Goal: Information Seeking & Learning: Learn about a topic

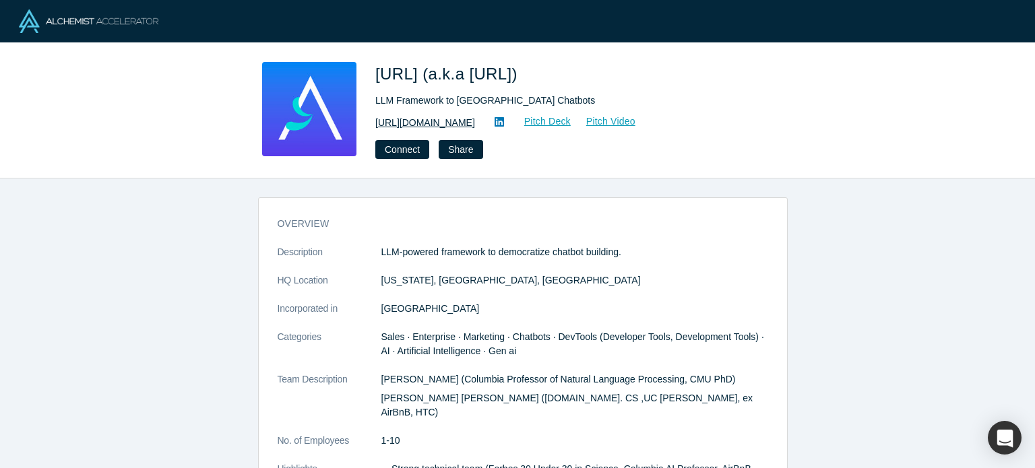
click at [457, 121] on link "https://articulateai.com" at bounding box center [425, 123] width 100 height 14
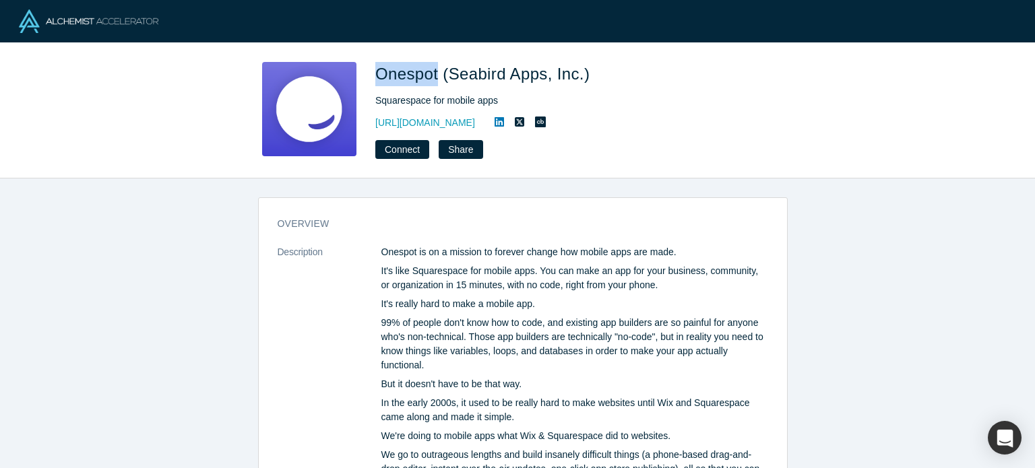
drag, startPoint x: 375, startPoint y: 74, endPoint x: 439, endPoint y: 79, distance: 64.2
click at [439, 79] on span "Onespot (Seabird Apps, Inc.)" at bounding box center [484, 74] width 219 height 18
copy span "Onespot"
click at [457, 122] on link "https://www.onespotapps.com" at bounding box center [425, 123] width 100 height 14
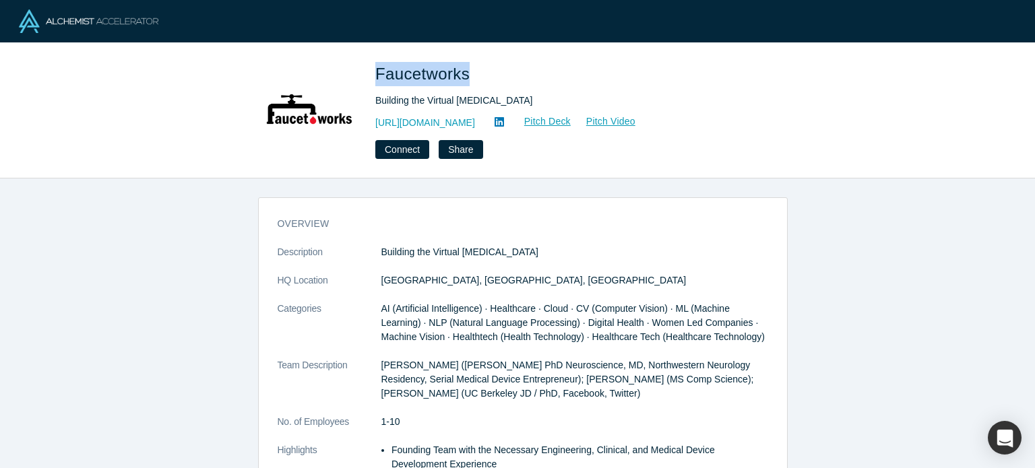
drag, startPoint x: 377, startPoint y: 77, endPoint x: 467, endPoint y: 71, distance: 90.5
click at [467, 71] on span "Faucetworks" at bounding box center [424, 74] width 99 height 18
click at [412, 121] on link "http://faucet.works" at bounding box center [425, 123] width 100 height 14
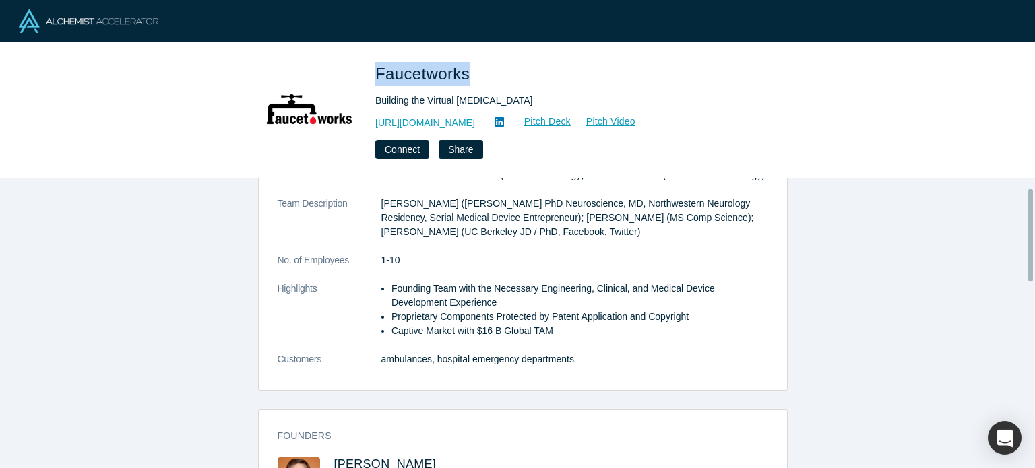
scroll to position [404, 0]
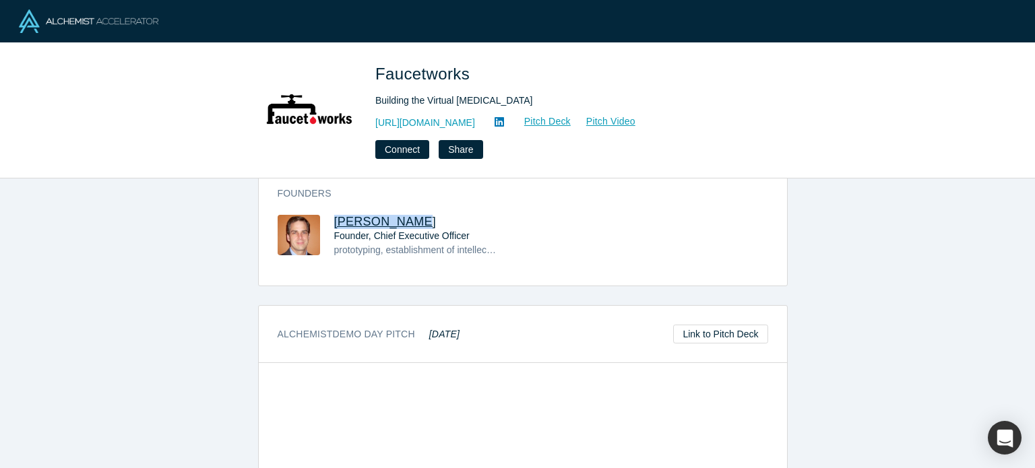
drag, startPoint x: 406, startPoint y: 220, endPoint x: 356, endPoint y: 221, distance: 49.2
click at [337, 223] on h3 "Mark Borsody" at bounding box center [416, 222] width 164 height 14
drag, startPoint x: 356, startPoint y: 221, endPoint x: 208, endPoint y: 314, distance: 175.6
click at [208, 314] on div "overview Description Building the Virtual Neurologist HQ Location Emeryville, C…" at bounding box center [522, 329] width 1045 height 300
drag, startPoint x: 416, startPoint y: 218, endPoint x: 327, endPoint y: 218, distance: 88.9
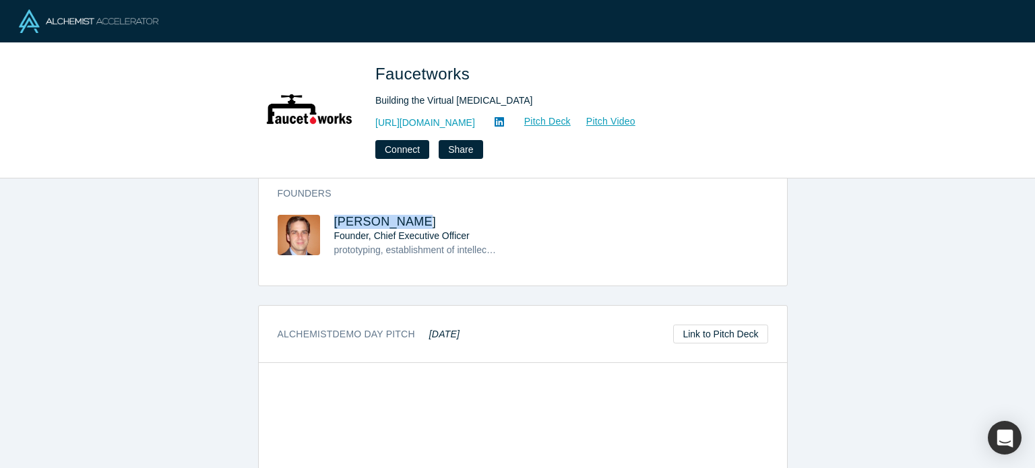
click at [327, 218] on div "Mark Borsody Founder, Chief Executive Officer prototyping, establishment of int…" at bounding box center [400, 245] width 245 height 61
copy span "Mark Borsody"
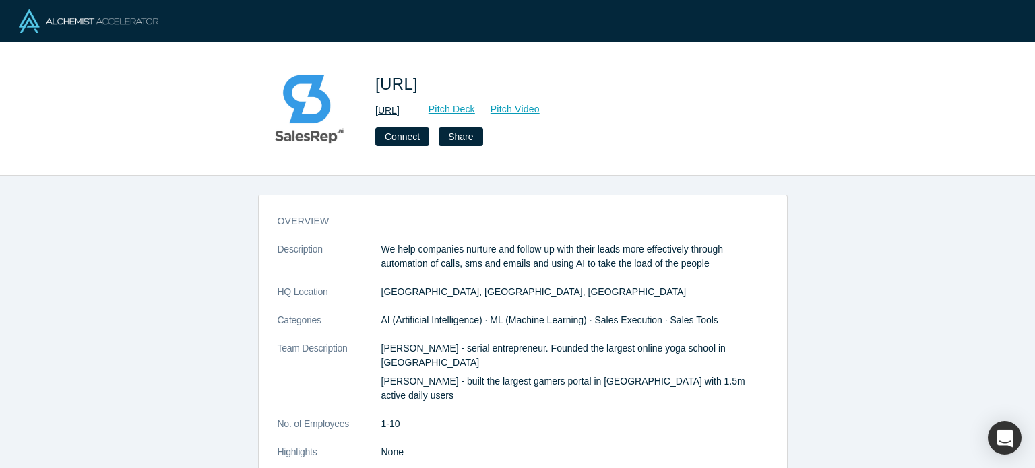
click at [400, 113] on link "http://salesrep.ai/" at bounding box center [387, 111] width 24 height 14
click at [400, 111] on link "http://salesrep.ai/" at bounding box center [387, 111] width 24 height 14
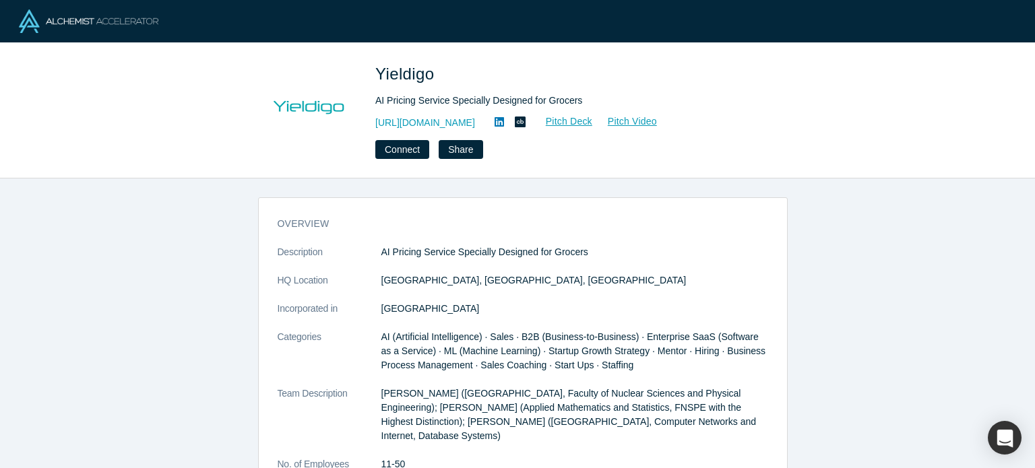
click at [416, 80] on span "Yieldigo" at bounding box center [406, 74] width 63 height 18
click at [382, 72] on span "Yieldigo" at bounding box center [406, 74] width 63 height 18
drag, startPoint x: 378, startPoint y: 68, endPoint x: 436, endPoint y: 72, distance: 58.1
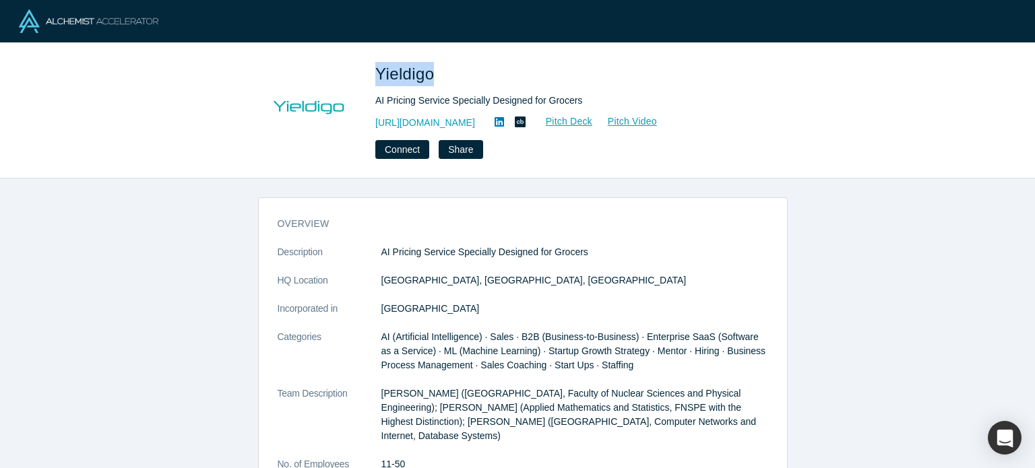
click at [436, 72] on span "Yieldigo" at bounding box center [406, 74] width 63 height 18
copy span "Yieldigo"
click at [436, 125] on link "https://www.yieldigo.com" at bounding box center [425, 123] width 100 height 14
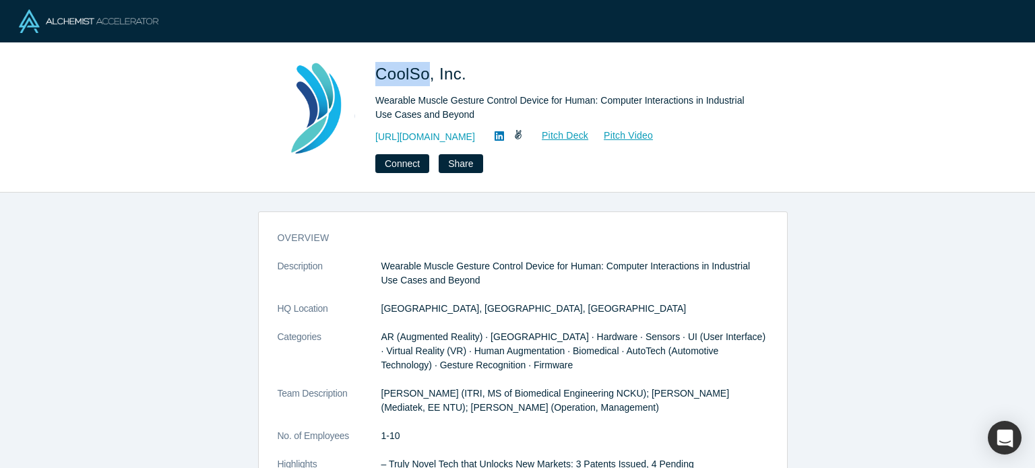
drag, startPoint x: 373, startPoint y: 73, endPoint x: 429, endPoint y: 75, distance: 55.3
click at [429, 75] on div "CoolSo, Inc. Wearable Muscle Gesture Control Device for Human: Computer Interac…" at bounding box center [518, 117] width 530 height 111
copy span "CoolSo"
click at [443, 132] on link "[URL][DOMAIN_NAME]" at bounding box center [425, 137] width 100 height 14
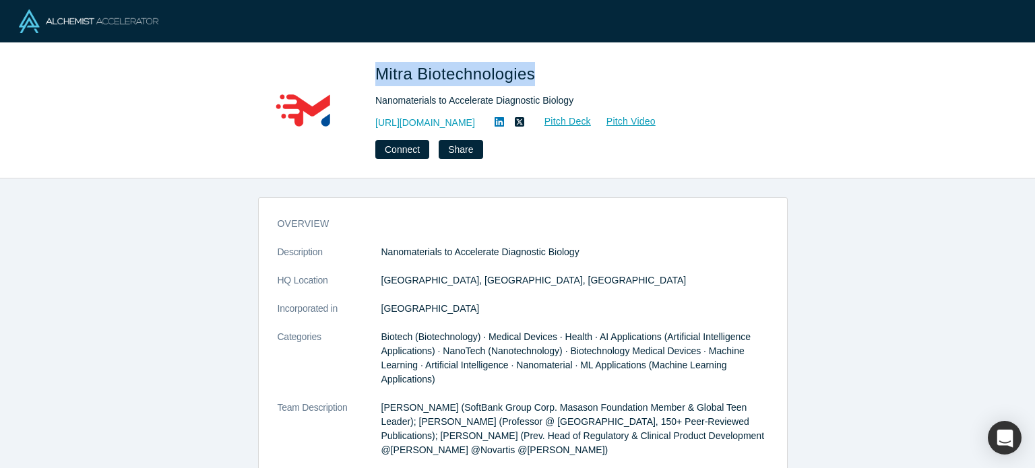
drag, startPoint x: 375, startPoint y: 80, endPoint x: 533, endPoint y: 69, distance: 158.0
click at [533, 69] on span "Mitra Biotechnologies" at bounding box center [457, 74] width 164 height 18
copy span "Mitra Biotechnologies"
click at [475, 123] on link "[URL][DOMAIN_NAME]" at bounding box center [425, 123] width 100 height 14
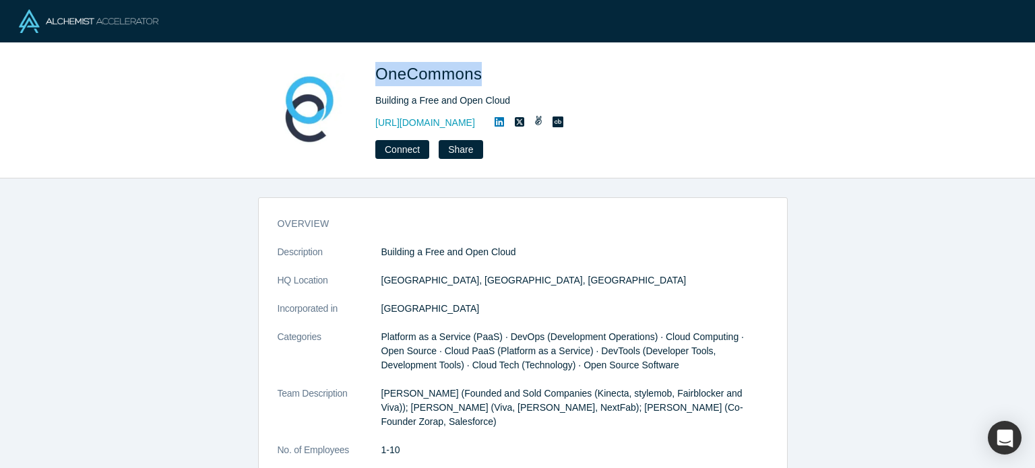
drag, startPoint x: 386, startPoint y: 74, endPoint x: 478, endPoint y: 75, distance: 91.6
click at [478, 75] on div "OneCommons Building a Free and Open Cloud https://www.unfurl.cloud Connect Share" at bounding box center [518, 110] width 530 height 97
copy span "OneCommons"
click at [471, 117] on link "https://www.unfurl.cloud" at bounding box center [425, 123] width 100 height 14
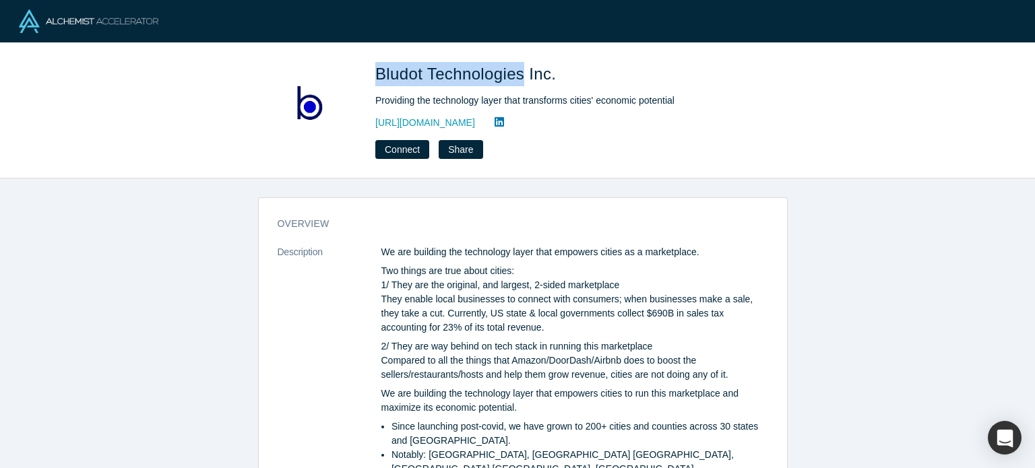
drag, startPoint x: 372, startPoint y: 72, endPoint x: 499, endPoint y: 88, distance: 128.4
click at [524, 72] on div "Bludot Technologies Inc. Providing the technology layer that transforms cities'…" at bounding box center [518, 110] width 530 height 97
copy span "Bludot Technologies"
click at [419, 125] on link "https://bludot.io" at bounding box center [425, 123] width 100 height 14
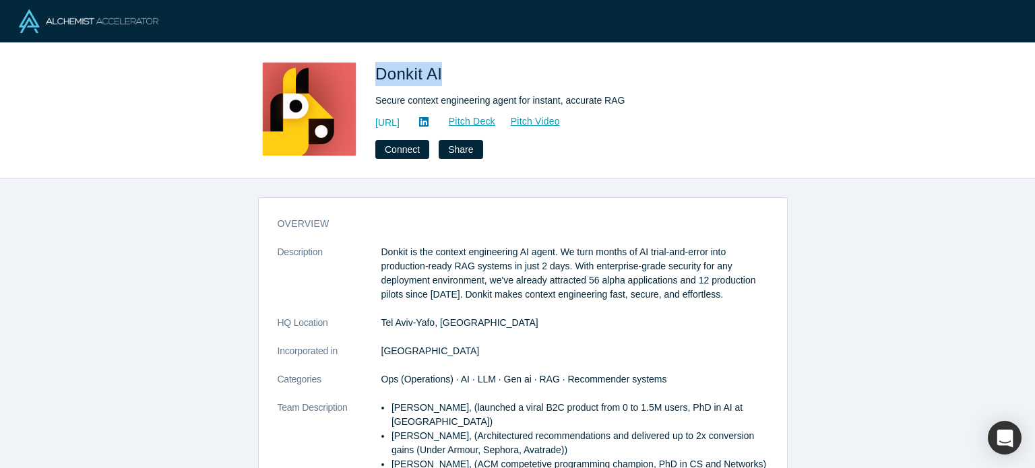
click at [443, 72] on span "Donkit AI" at bounding box center [410, 74] width 71 height 18
drag, startPoint x: 441, startPoint y: 72, endPoint x: 375, endPoint y: 74, distance: 66.1
click at [375, 74] on div "Donkit AI Secure context engineering agent for instant, accurate RAG https://do…" at bounding box center [518, 110] width 530 height 97
drag, startPoint x: 375, startPoint y: 74, endPoint x: 446, endPoint y: 76, distance: 71.5
click at [446, 76] on div "Donkit AI Secure context engineering agent for instant, accurate RAG https://do…" at bounding box center [518, 110] width 530 height 97
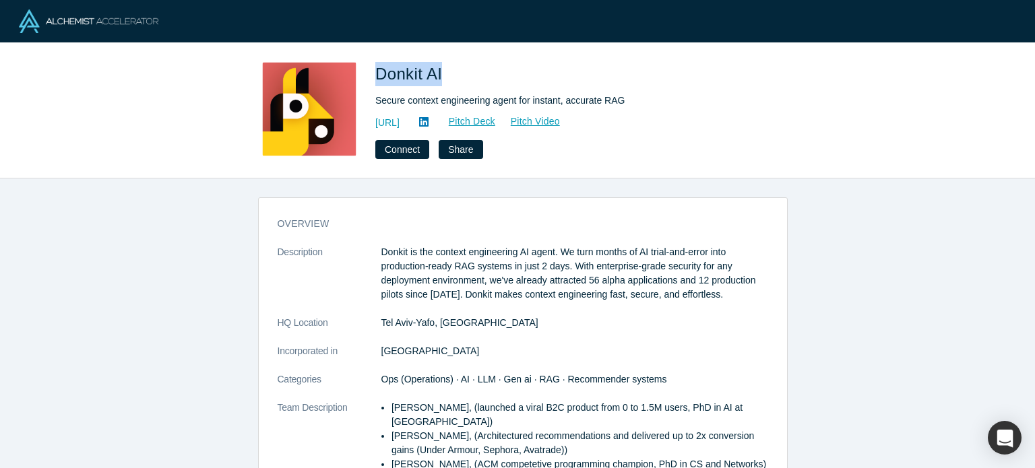
copy span "Donkit AI"
click at [420, 113] on div "Donkit AI Secure context engineering agent for instant, accurate RAG https://do…" at bounding box center [563, 110] width 377 height 97
click at [418, 113] on div "Donkit AI Secure context engineering agent for instant, accurate RAG https://do…" at bounding box center [563, 110] width 377 height 97
click at [400, 123] on link "https://donkit.ai/" at bounding box center [387, 123] width 24 height 14
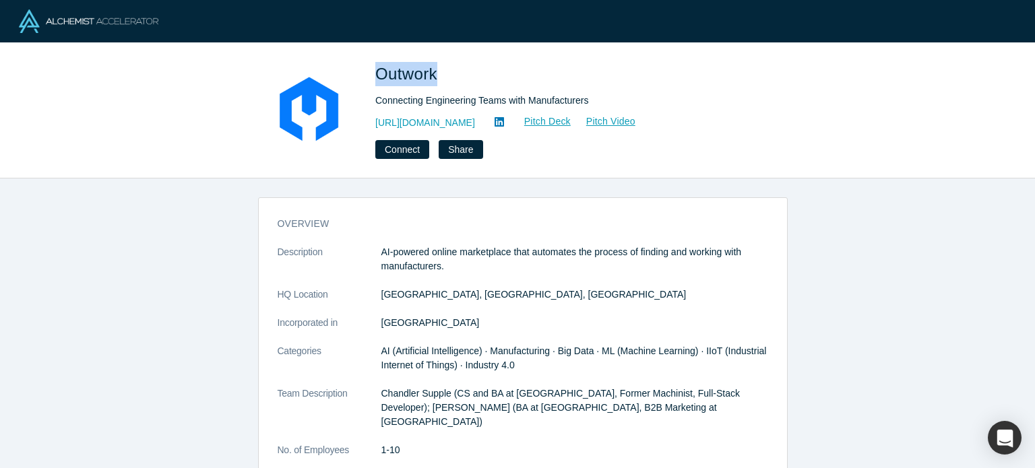
drag, startPoint x: 377, startPoint y: 77, endPoint x: 437, endPoint y: 76, distance: 60.0
click at [437, 76] on span "Outwork" at bounding box center [408, 74] width 67 height 18
copy span "Outwork"
click at [475, 117] on link "https://outworkautomation.com/" at bounding box center [425, 123] width 100 height 14
click at [447, 123] on link "https://outworkautomation.com/" at bounding box center [425, 123] width 100 height 14
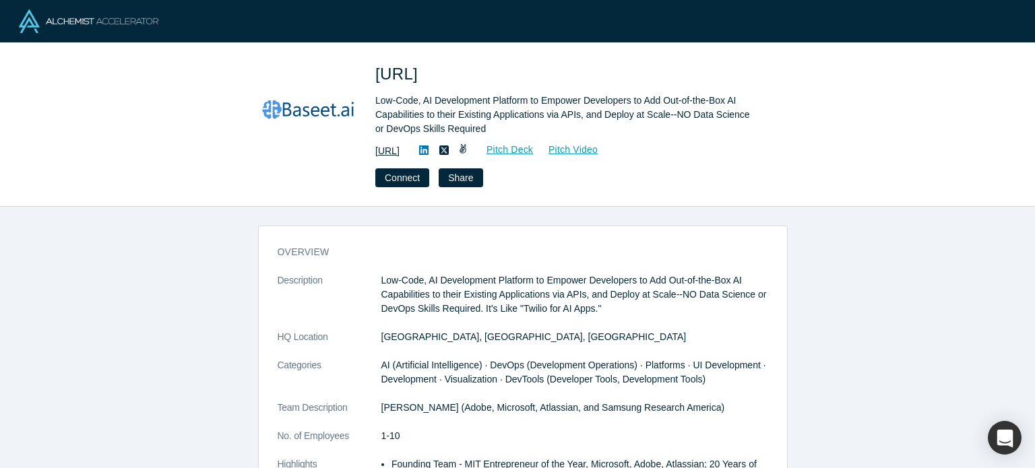
click at [400, 151] on link "https://www.baseet.ai" at bounding box center [387, 151] width 24 height 14
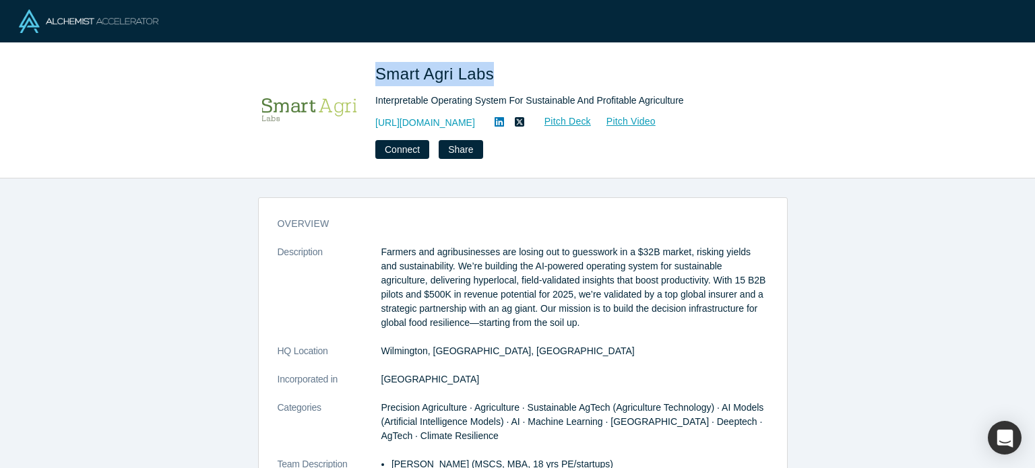
drag, startPoint x: 375, startPoint y: 77, endPoint x: 493, endPoint y: 72, distance: 118.7
click at [493, 72] on span "Smart Agri Labs" at bounding box center [436, 74] width 123 height 18
copy span "Smart Agri Labs"
click at [470, 121] on link "https://smartagrilabs.com/" at bounding box center [425, 123] width 100 height 14
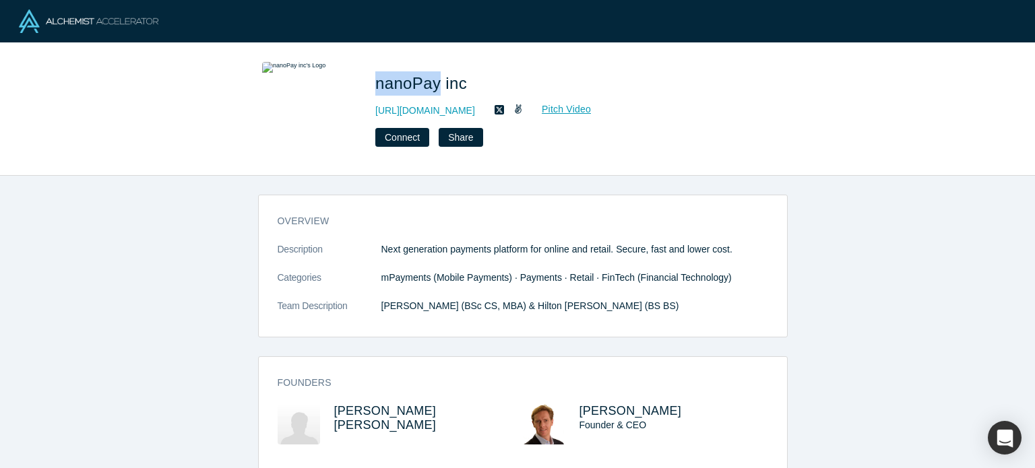
drag, startPoint x: 367, startPoint y: 85, endPoint x: 439, endPoint y: 82, distance: 71.5
click at [439, 82] on div "nanoPay inc [URL][DOMAIN_NAME] Pitch Video Connect Share" at bounding box center [518, 109] width 530 height 94
copy span "nanoPay"
click at [437, 115] on link "[URL][DOMAIN_NAME]" at bounding box center [425, 111] width 100 height 14
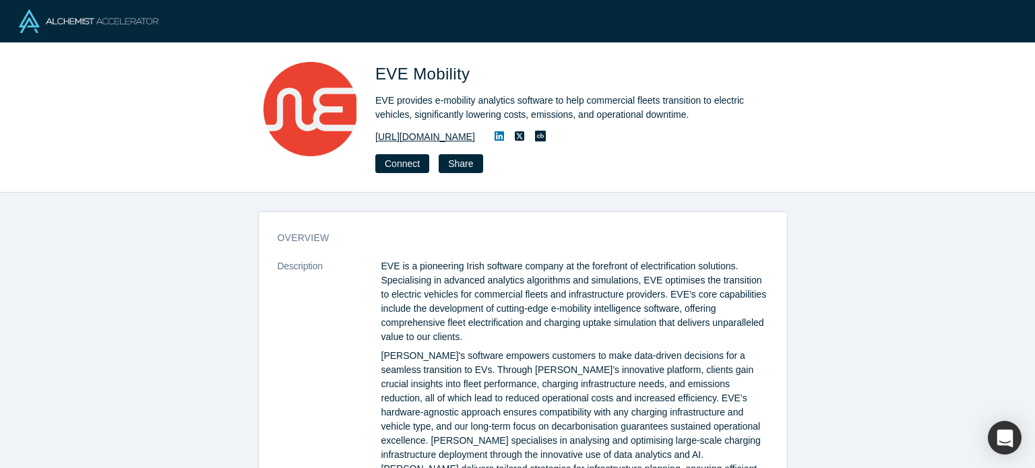
click at [440, 143] on link "[URL][DOMAIN_NAME]" at bounding box center [425, 137] width 100 height 14
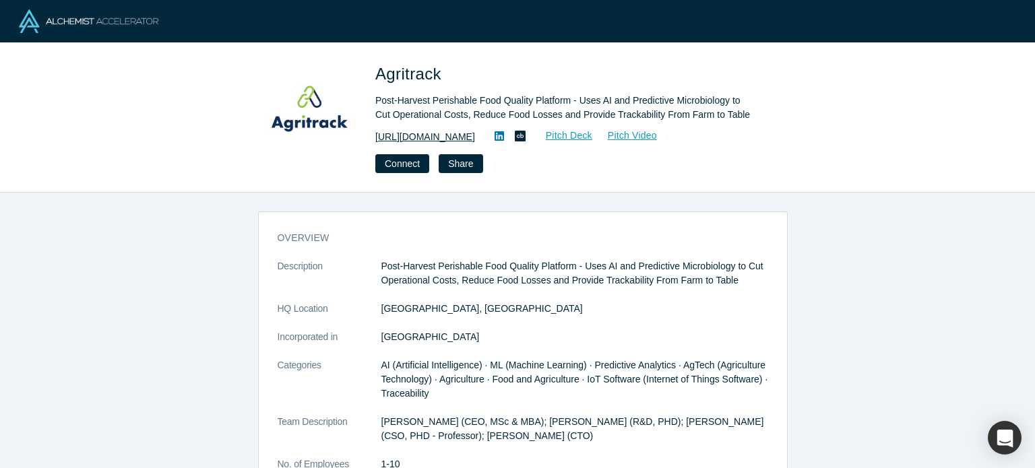
click at [447, 137] on link "https://agritrack.io/" at bounding box center [425, 137] width 100 height 14
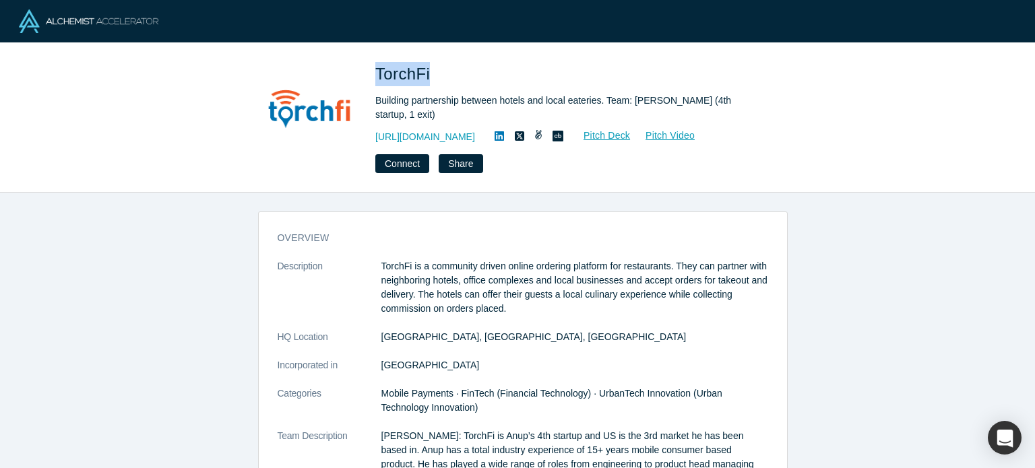
drag, startPoint x: 375, startPoint y: 70, endPoint x: 427, endPoint y: 70, distance: 51.9
click at [427, 70] on span "TorchFi" at bounding box center [404, 74] width 59 height 18
copy span "TorchFi"
click at [437, 134] on link "https://www.torchfi.com" at bounding box center [425, 137] width 100 height 14
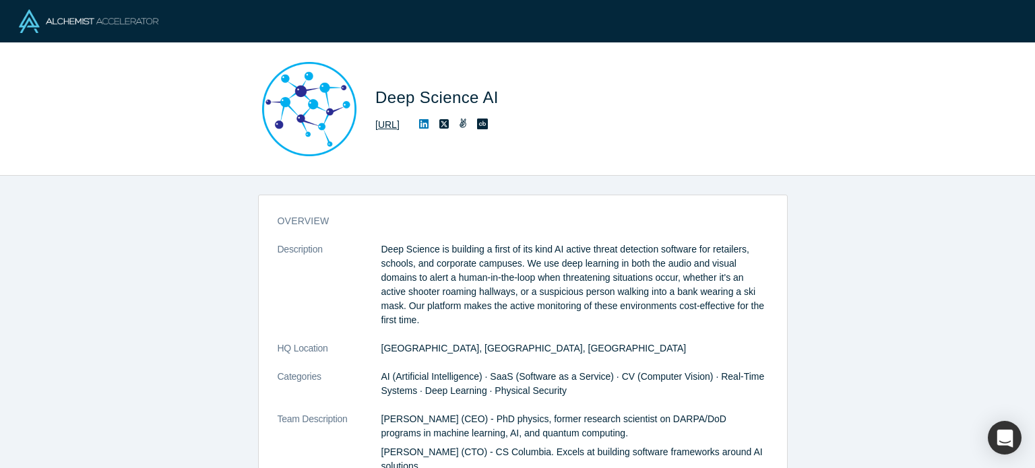
click at [400, 128] on link "http://www.deepscience.ai" at bounding box center [387, 125] width 24 height 14
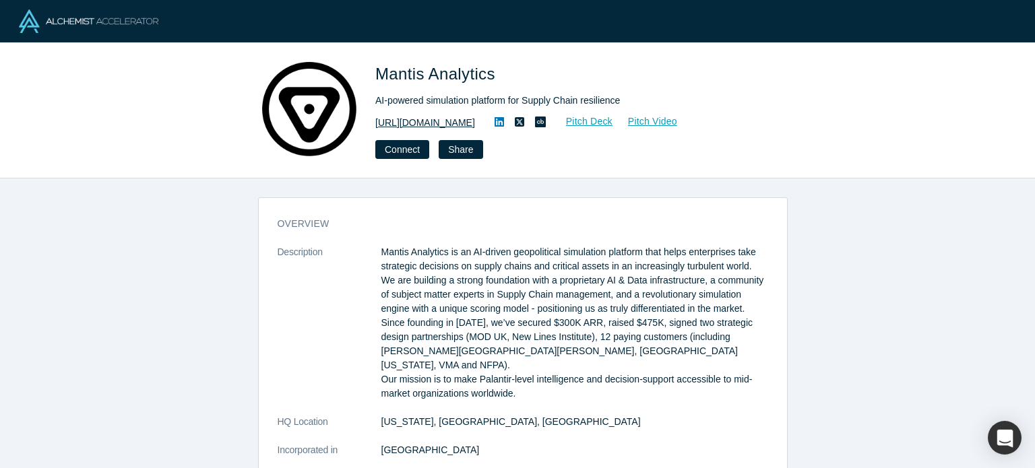
click at [475, 117] on link "[URL][DOMAIN_NAME]" at bounding box center [425, 123] width 100 height 14
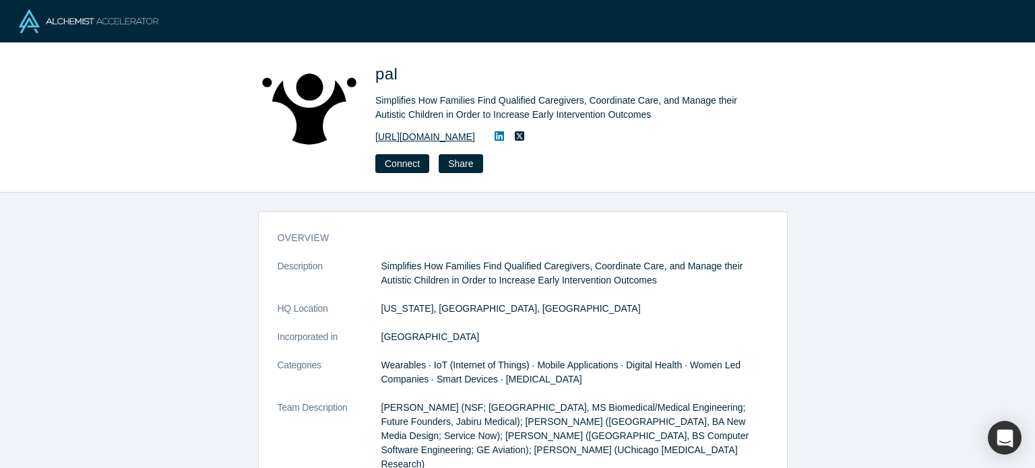
click at [422, 133] on link "https://www.getpalbud.com/" at bounding box center [425, 137] width 100 height 14
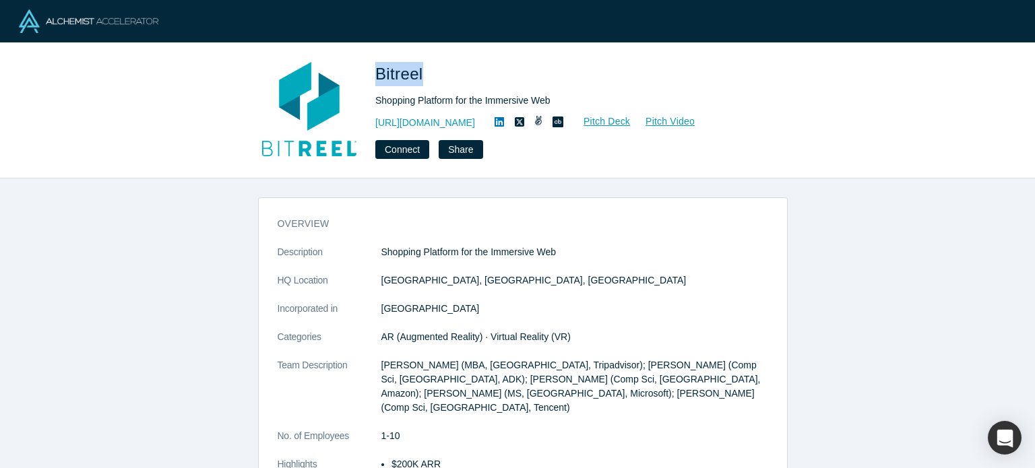
drag, startPoint x: 373, startPoint y: 75, endPoint x: 421, endPoint y: 78, distance: 47.9
click at [421, 78] on div "Bitreel Shopping Platform for the Immersive Web [URL][DOMAIN_NAME] Pitch Deck P…" at bounding box center [518, 110] width 530 height 97
copy span "Bitreel"
click at [433, 118] on link "[URL][DOMAIN_NAME]" at bounding box center [425, 123] width 100 height 14
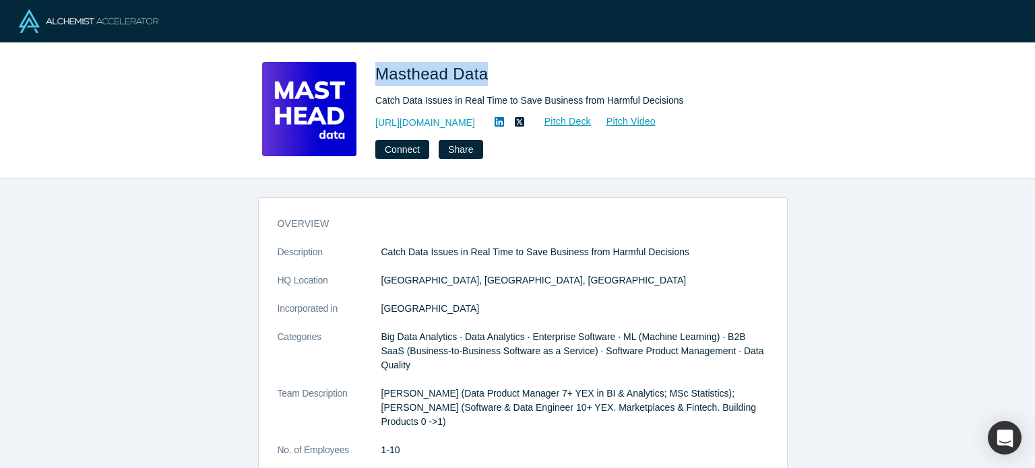
drag, startPoint x: 378, startPoint y: 69, endPoint x: 486, endPoint y: 69, distance: 108.5
click at [486, 69] on span "Masthead Data" at bounding box center [433, 74] width 117 height 18
copy span "Masthead Data"
click at [475, 125] on link "https://www.mastheadata.com/" at bounding box center [425, 123] width 100 height 14
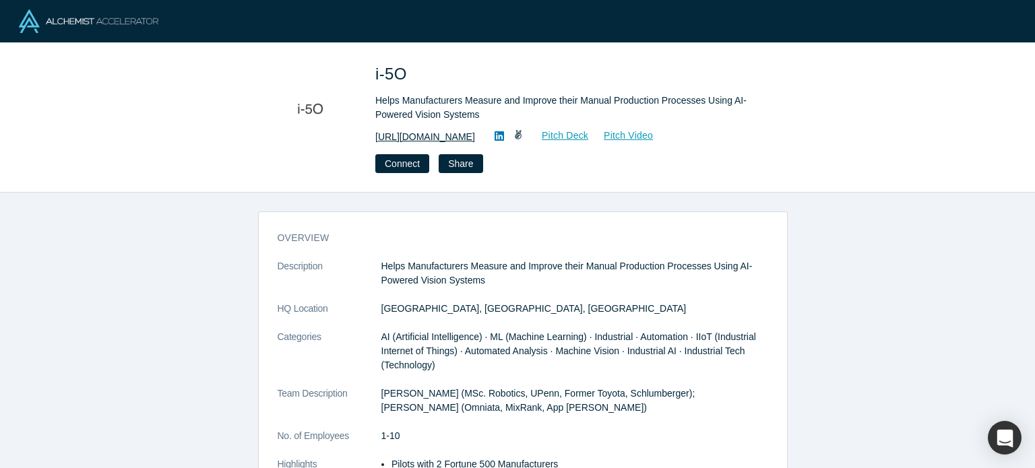
click at [407, 139] on link "[URL][DOMAIN_NAME]" at bounding box center [425, 137] width 100 height 14
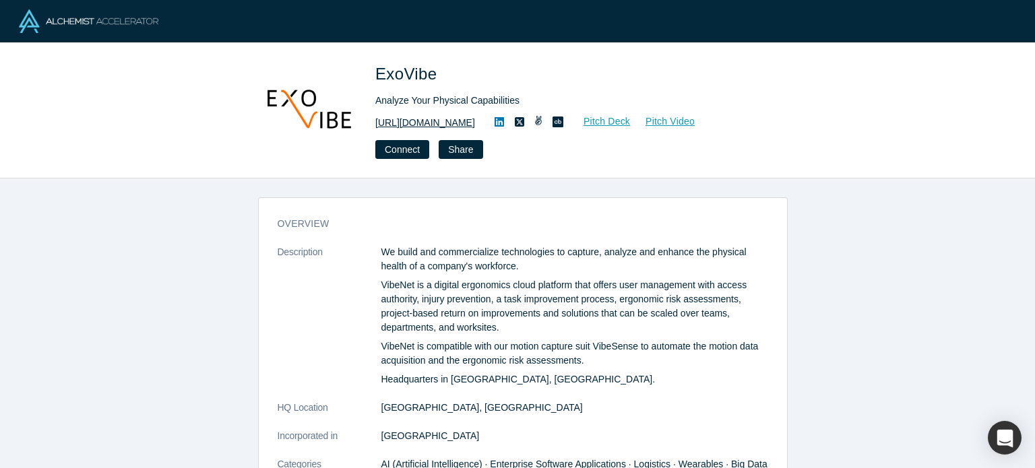
click at [447, 122] on link "[URL][DOMAIN_NAME]" at bounding box center [425, 123] width 100 height 14
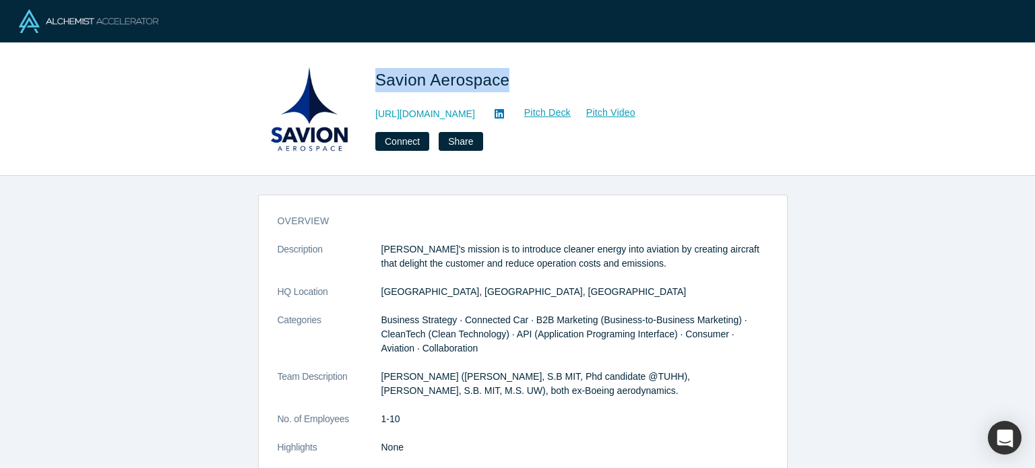
drag, startPoint x: 377, startPoint y: 78, endPoint x: 503, endPoint y: 80, distance: 126.7
click at [503, 80] on span "Savion Aerospace" at bounding box center [444, 80] width 139 height 18
copy span "Savion Aerospace"
click at [475, 114] on link "http://www.savionaerospace.com" at bounding box center [425, 114] width 100 height 14
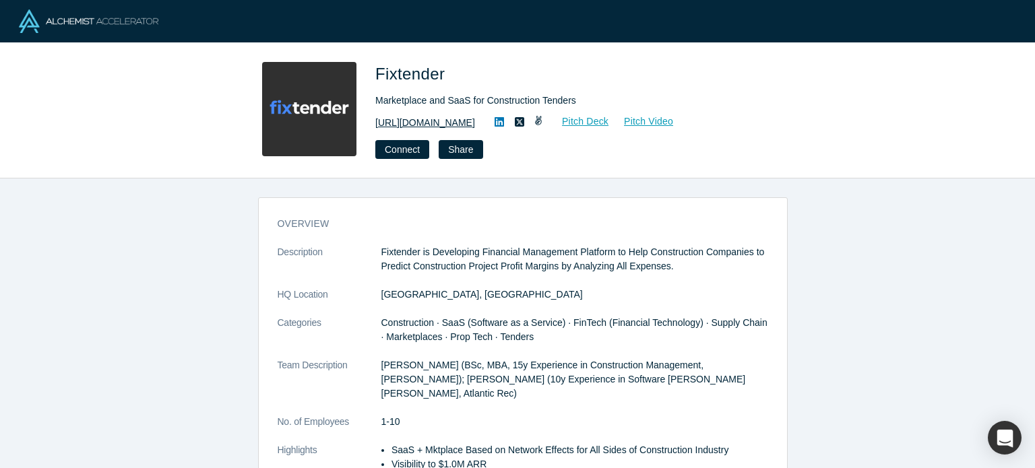
click at [431, 119] on link "https://www.fixtender.com" at bounding box center [425, 123] width 100 height 14
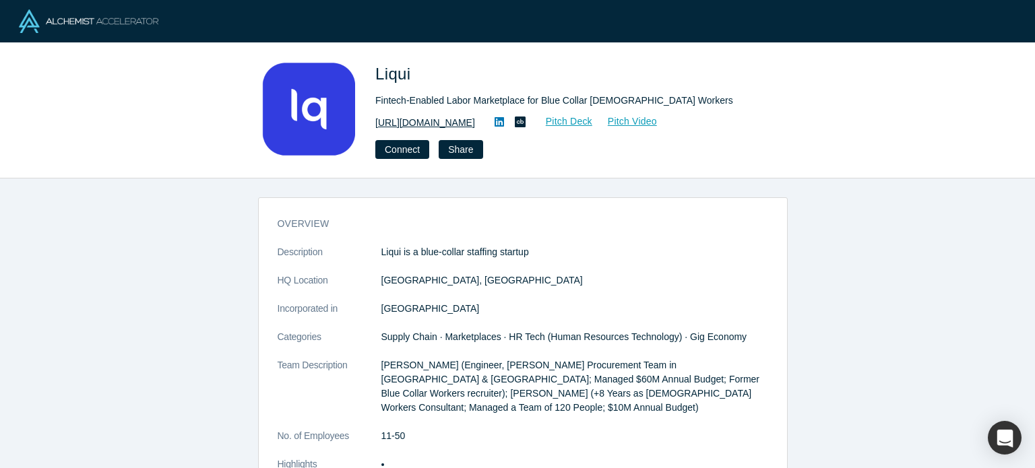
click at [433, 117] on link "[URL][DOMAIN_NAME]" at bounding box center [425, 123] width 100 height 14
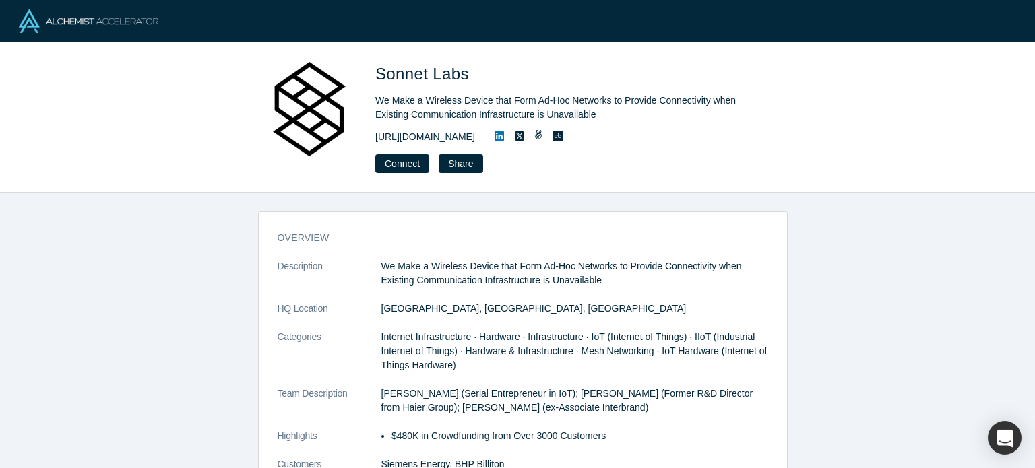
click at [410, 143] on link "[URL][DOMAIN_NAME]" at bounding box center [425, 137] width 100 height 14
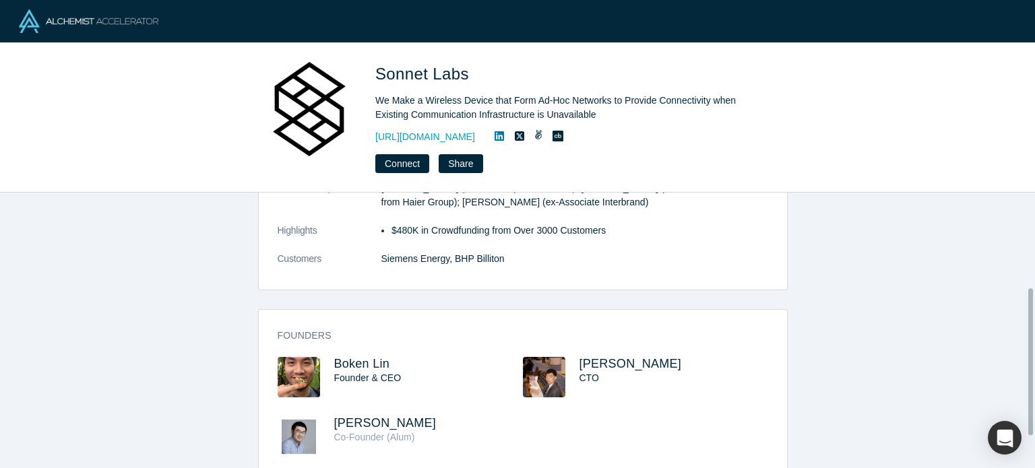
scroll to position [241, 0]
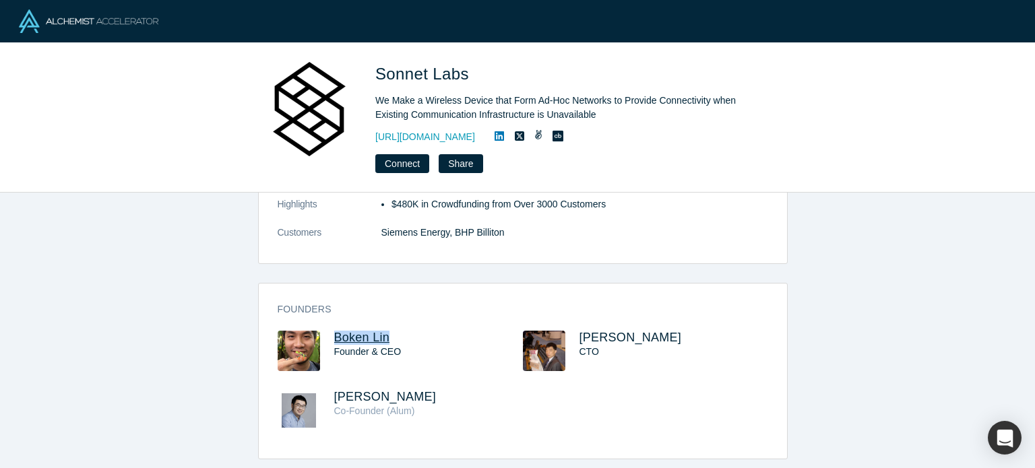
drag, startPoint x: 387, startPoint y: 328, endPoint x: 332, endPoint y: 328, distance: 55.9
click at [334, 331] on h3 "Boken Lin" at bounding box center [416, 338] width 164 height 14
copy span "Boken Lin"
click at [509, 134] on link at bounding box center [499, 137] width 20 height 16
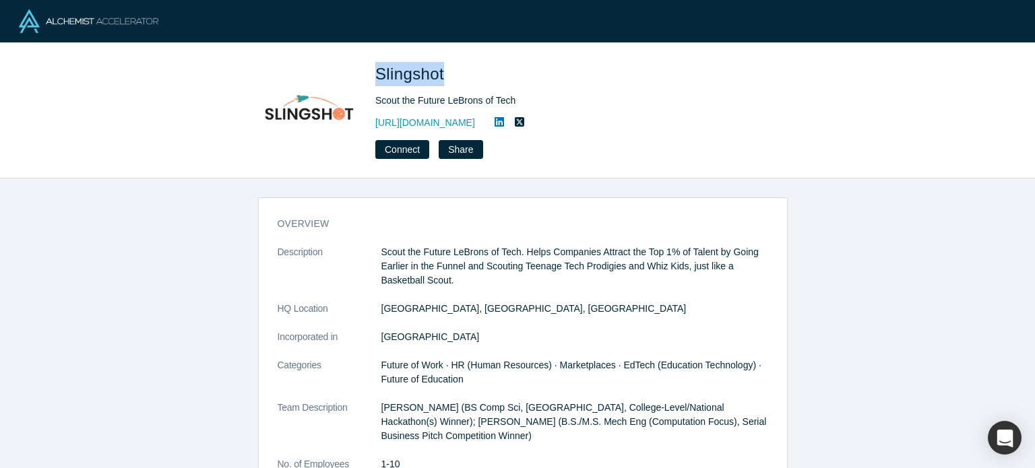
drag, startPoint x: 377, startPoint y: 73, endPoint x: 441, endPoint y: 72, distance: 64.0
click at [441, 72] on span "Slingshot" at bounding box center [411, 74] width 73 height 18
copy span "Slingshot"
click at [446, 119] on link "https://slingshotahead.com" at bounding box center [425, 123] width 100 height 14
click at [507, 123] on link at bounding box center [499, 123] width 20 height 16
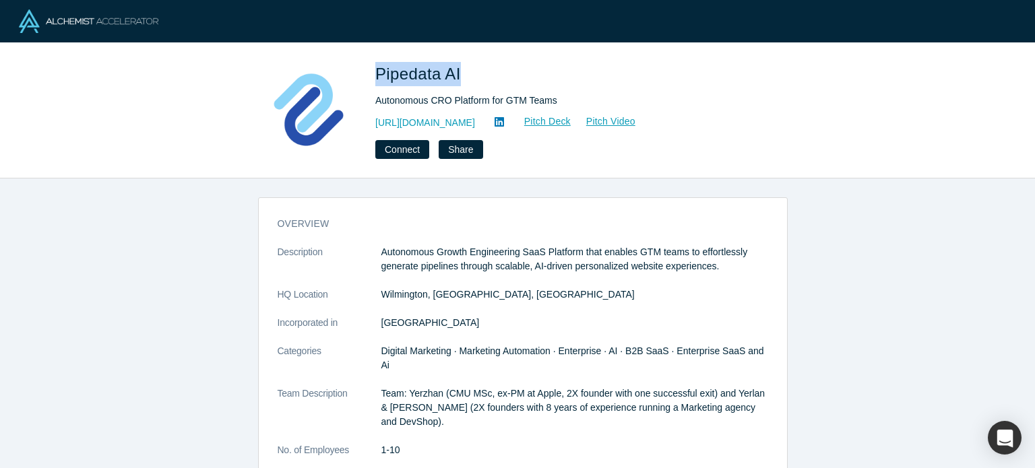
drag, startPoint x: 372, startPoint y: 77, endPoint x: 458, endPoint y: 77, distance: 85.6
click at [458, 77] on div "Pipedata AI Autonomous CRO Platform for GTM Teams [URL][DOMAIN_NAME] Pitch Deck…" at bounding box center [518, 110] width 530 height 97
copy span "Pipedata AI"
click at [434, 123] on link "[URL][DOMAIN_NAME]" at bounding box center [425, 123] width 100 height 14
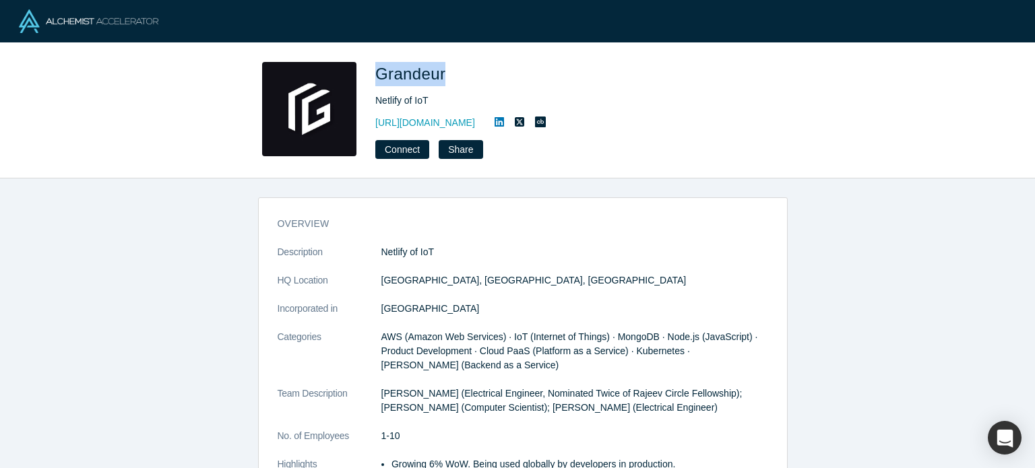
drag, startPoint x: 377, startPoint y: 72, endPoint x: 443, endPoint y: 71, distance: 65.4
click at [443, 71] on span "Grandeur" at bounding box center [412, 74] width 75 height 18
copy span "Grandeur"
click at [432, 121] on link "http://grandeur.dev/" at bounding box center [425, 123] width 100 height 14
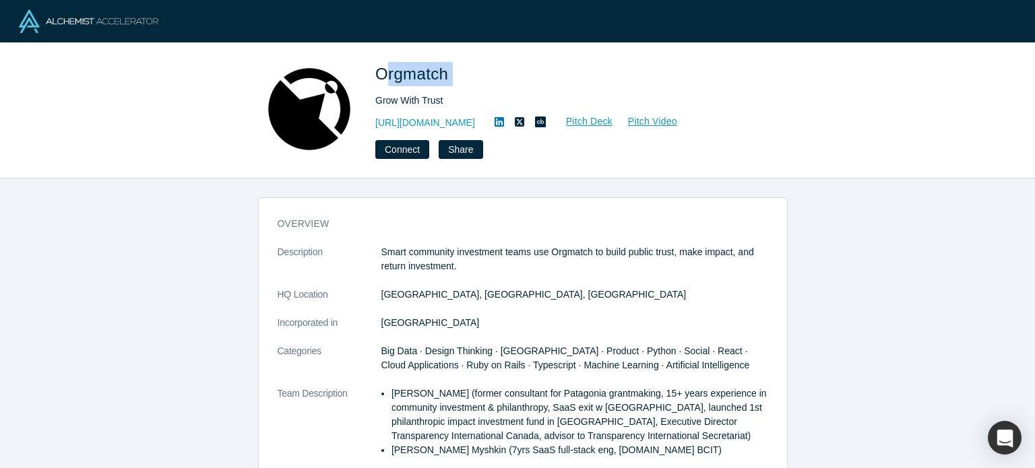
drag, startPoint x: 381, startPoint y: 75, endPoint x: 451, endPoint y: 83, distance: 69.8
click at [451, 83] on span "Orgmatch" at bounding box center [413, 74] width 77 height 18
click at [374, 72] on div "Orgmatch Grow With Trust [URL][DOMAIN_NAME] Pitch Deck Pitch Video Connect Share" at bounding box center [518, 110] width 530 height 97
drag, startPoint x: 374, startPoint y: 72, endPoint x: 447, endPoint y: 81, distance: 74.0
click at [447, 81] on div "Orgmatch Grow With Trust [URL][DOMAIN_NAME] Pitch Deck Pitch Video Connect Share" at bounding box center [518, 110] width 530 height 97
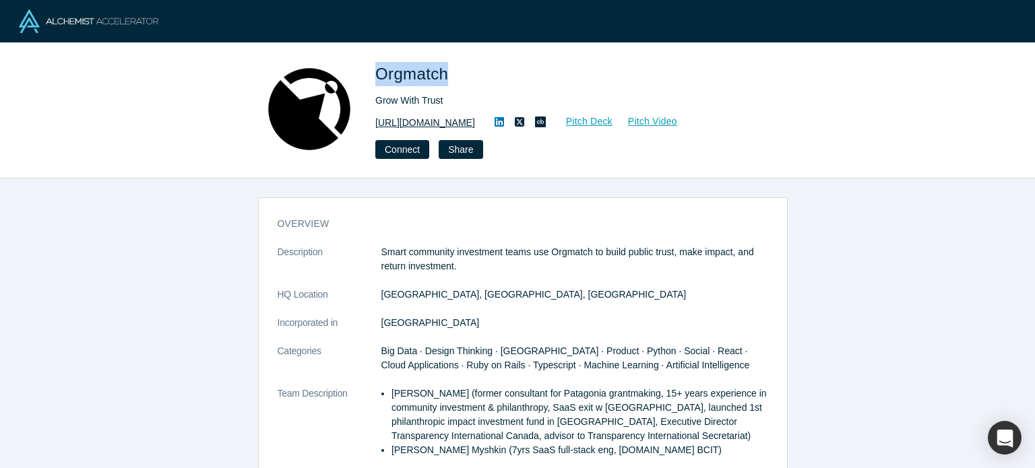
copy span "Orgmatch"
click at [435, 124] on link "[URL][DOMAIN_NAME]" at bounding box center [425, 123] width 100 height 14
click at [504, 121] on icon at bounding box center [499, 121] width 9 height 9
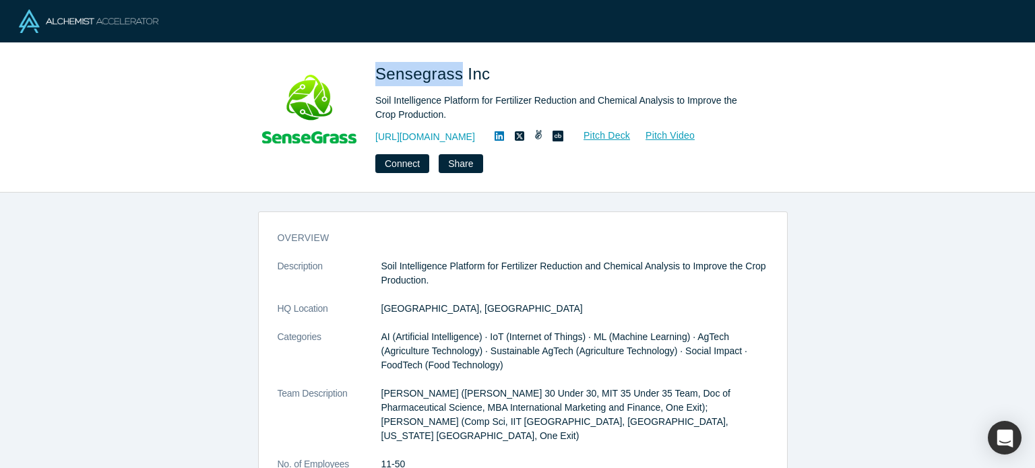
drag, startPoint x: 370, startPoint y: 74, endPoint x: 455, endPoint y: 82, distance: 85.9
click at [455, 82] on div "Sensegrass Inc Soil Intelligence Platform for Fertilizer Reduction and Chemical…" at bounding box center [518, 117] width 530 height 111
copy span "Sensegrass"
click at [439, 137] on link "[URL][DOMAIN_NAME]" at bounding box center [425, 137] width 100 height 14
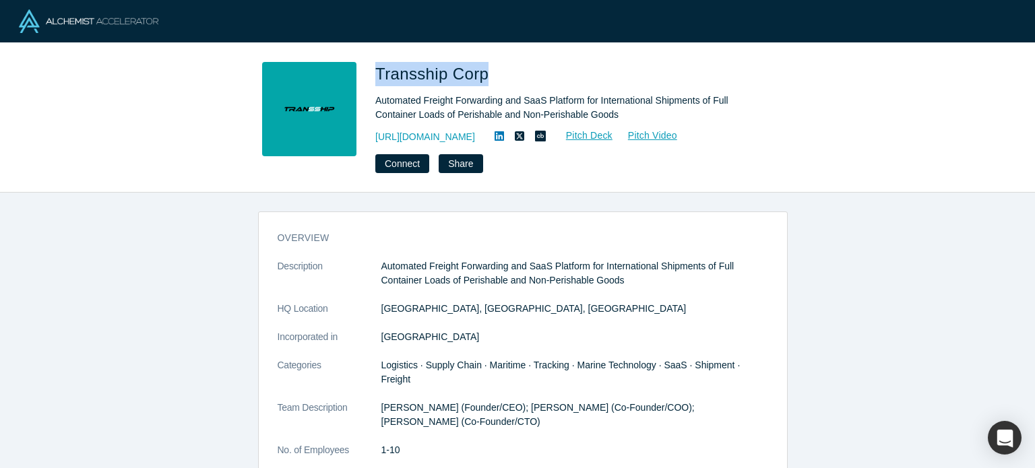
drag, startPoint x: 375, startPoint y: 73, endPoint x: 480, endPoint y: 73, distance: 104.4
click at [480, 73] on span "Transship Corp" at bounding box center [434, 74] width 118 height 18
copy span "Transship Corp"
click at [423, 134] on link "[URL][DOMAIN_NAME]" at bounding box center [425, 137] width 100 height 14
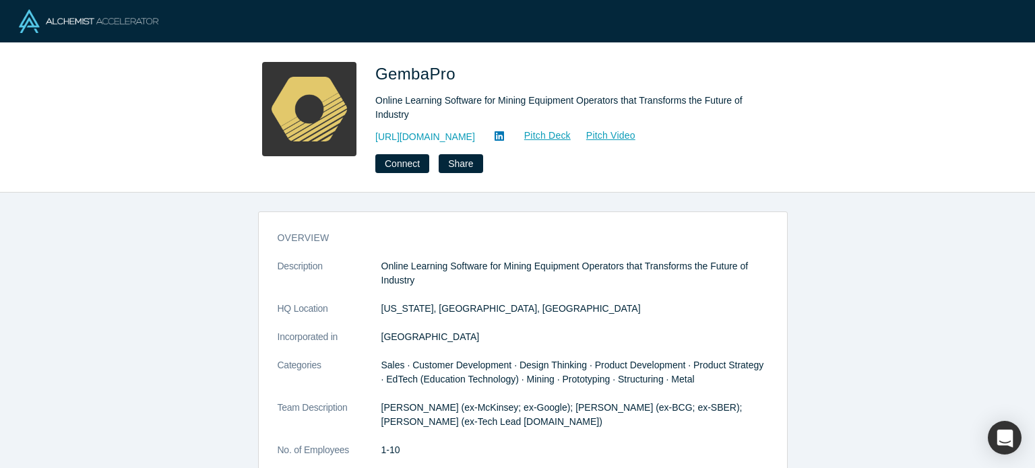
click at [379, 71] on span "GembaPro" at bounding box center [417, 74] width 85 height 18
click at [373, 67] on div "GembaPro Online Learning Software for Mining Equipment Operators that Transform…" at bounding box center [518, 117] width 530 height 111
drag, startPoint x: 373, startPoint y: 67, endPoint x: 450, endPoint y: 80, distance: 77.8
click at [450, 80] on div "GembaPro Online Learning Software for Mining Equipment Operators that Transform…" at bounding box center [518, 117] width 530 height 111
copy span "GembaPro"
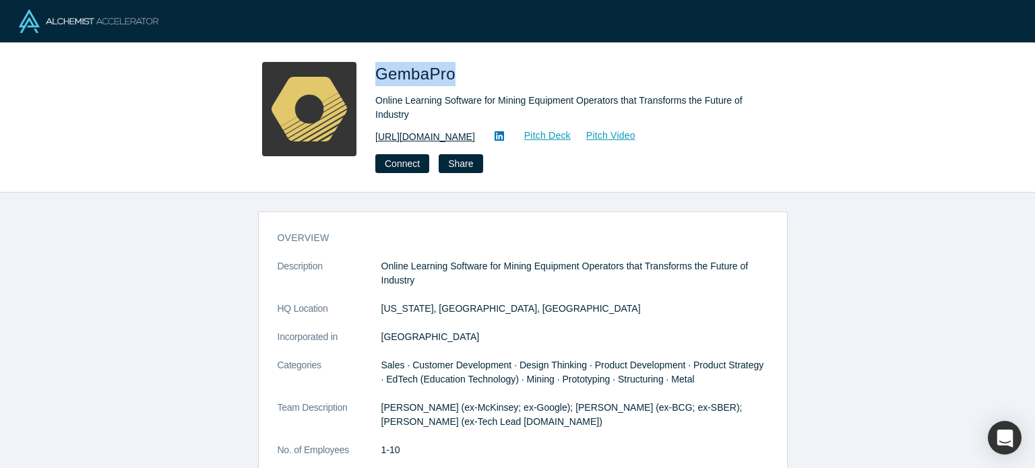
click at [432, 132] on link "[URL][DOMAIN_NAME]" at bounding box center [425, 137] width 100 height 14
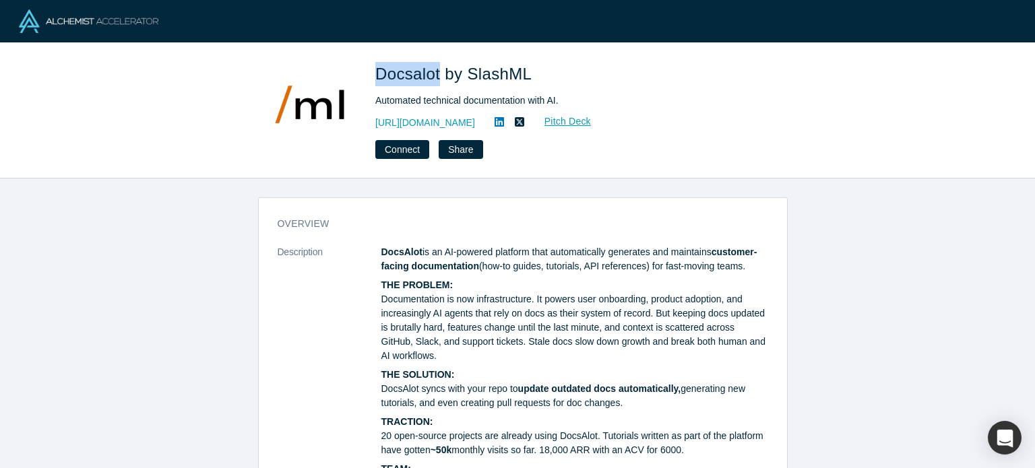
drag, startPoint x: 374, startPoint y: 72, endPoint x: 437, endPoint y: 72, distance: 63.3
click at [437, 72] on div "Docsalot by SlashML Automated technical documentation with AI. [URL][DOMAIN_NAM…" at bounding box center [518, 110] width 530 height 97
copy span "Docsalot"
click at [423, 118] on link "[URL][DOMAIN_NAME]" at bounding box center [425, 123] width 100 height 14
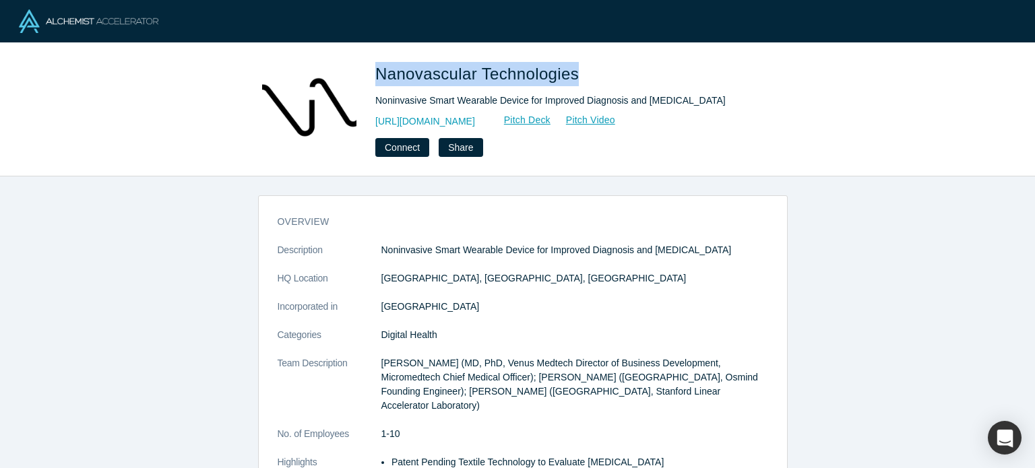
drag, startPoint x: 375, startPoint y: 75, endPoint x: 573, endPoint y: 75, distance: 198.8
click at [573, 75] on div "Nanovascular Technologies Noninvasive Smart Wearable Device for Improved Diagno…" at bounding box center [518, 109] width 530 height 95
copy span "Nanovascular Technologies"
click at [431, 129] on link "http://vsnano.com" at bounding box center [425, 122] width 100 height 14
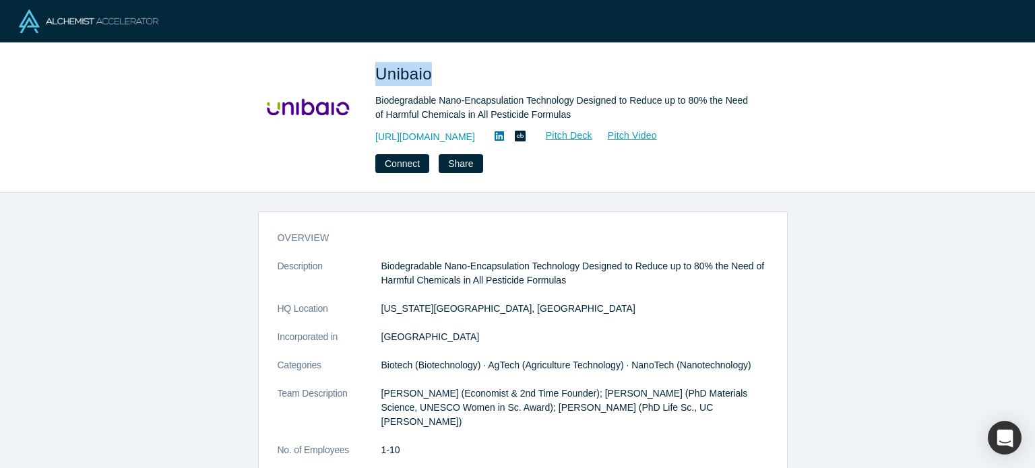
drag, startPoint x: 375, startPoint y: 79, endPoint x: 429, endPoint y: 73, distance: 54.8
click at [429, 73] on span "Unibaio" at bounding box center [405, 74] width 61 height 18
copy span "Unibaio"
click at [459, 132] on link "[URL][DOMAIN_NAME]" at bounding box center [425, 137] width 100 height 14
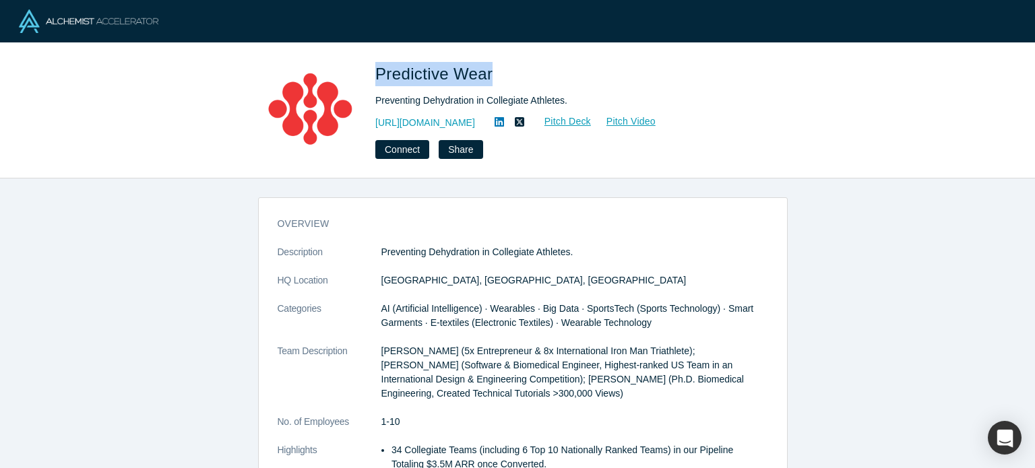
drag, startPoint x: 374, startPoint y: 72, endPoint x: 488, endPoint y: 75, distance: 113.9
click at [488, 75] on div "Predictive Wear Preventing Dehydration in Collegiate Athletes. [URL][DOMAIN_NAM…" at bounding box center [518, 110] width 530 height 97
copy span "Predictive Wear"
click at [458, 119] on link "https://predictivewear.com/" at bounding box center [425, 123] width 100 height 14
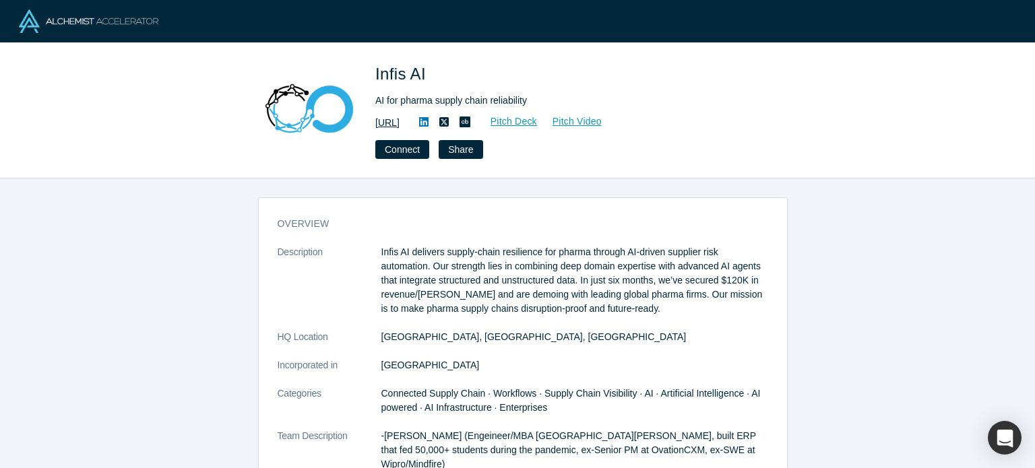
click at [400, 118] on link "https://www.infis.ai/" at bounding box center [387, 123] width 24 height 14
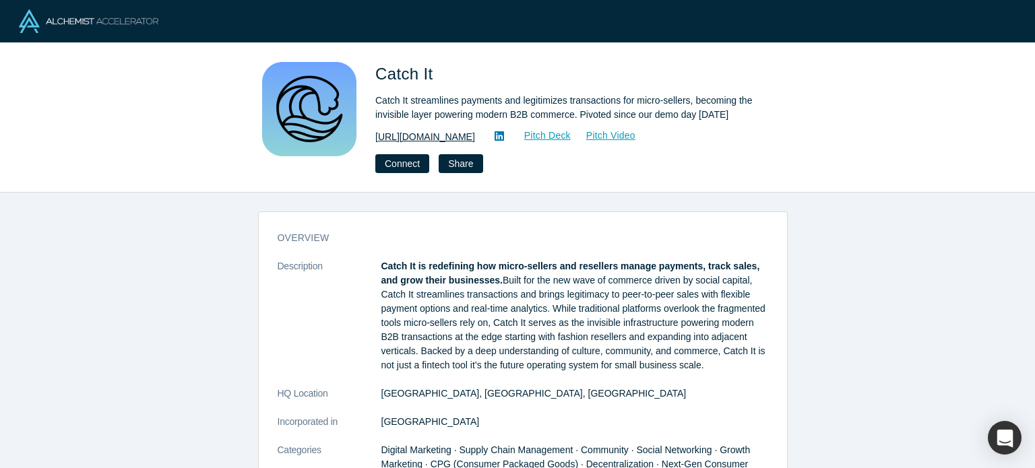
click at [466, 142] on link "https://didyoucatchit.com" at bounding box center [425, 137] width 100 height 14
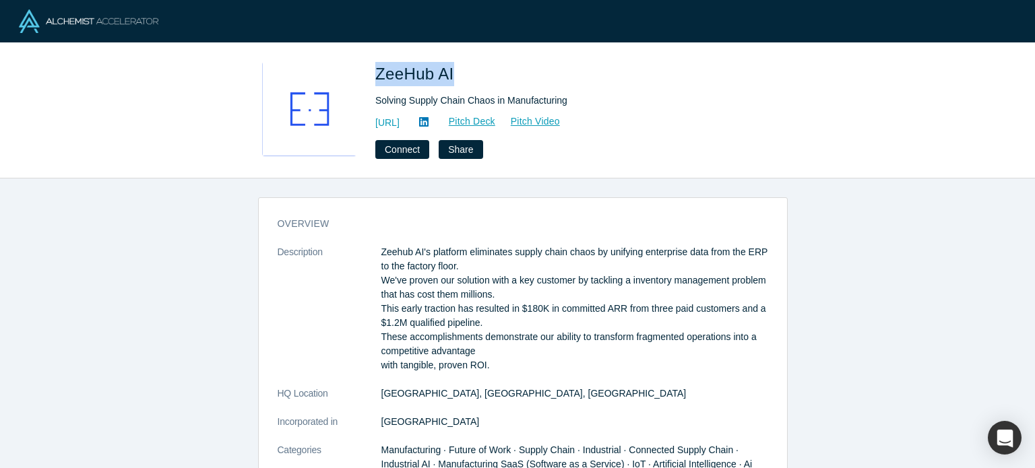
drag, startPoint x: 377, startPoint y: 71, endPoint x: 455, endPoint y: 75, distance: 78.3
click at [455, 75] on span "ZeeHub AI" at bounding box center [417, 74] width 84 height 18
copy span "ZeeHub AI"
click at [400, 125] on link "https://zeehub.ai" at bounding box center [387, 123] width 24 height 14
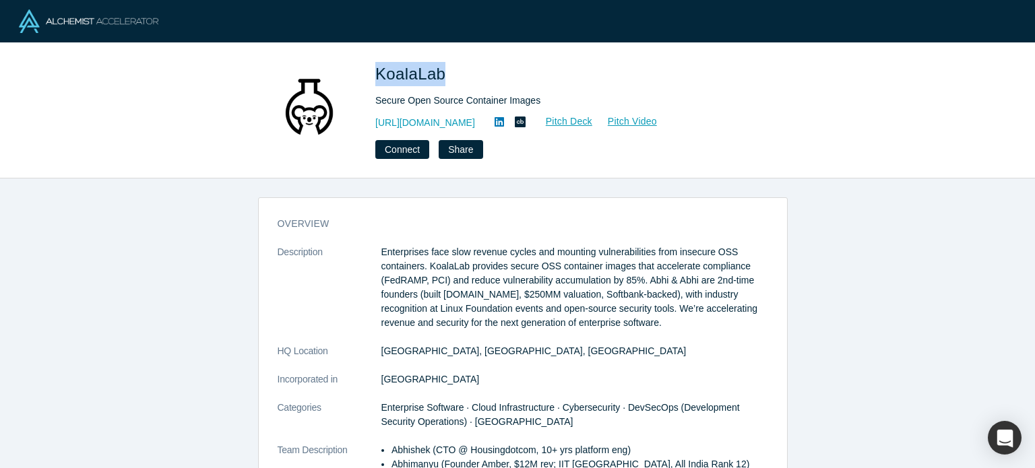
drag, startPoint x: 378, startPoint y: 69, endPoint x: 430, endPoint y: 100, distance: 60.4
click at [439, 69] on span "KoalaLab" at bounding box center [412, 74] width 75 height 18
copy span "KoalaLab"
click at [428, 127] on link "[URL][DOMAIN_NAME]" at bounding box center [425, 123] width 100 height 14
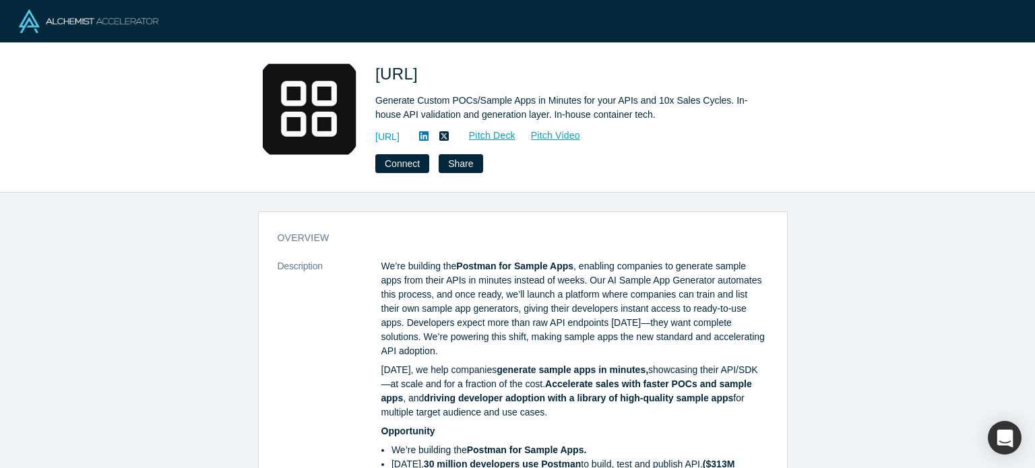
drag, startPoint x: 372, startPoint y: 77, endPoint x: 456, endPoint y: 74, distance: 84.3
click at [456, 74] on div "[URL] Generate Custom POCs/Sample Apps in Minutes for your APIs and 10x Sales C…" at bounding box center [518, 117] width 530 height 111
copy span "Sampleapp"
click at [400, 131] on link "https://sampleapp.ai" at bounding box center [387, 137] width 24 height 14
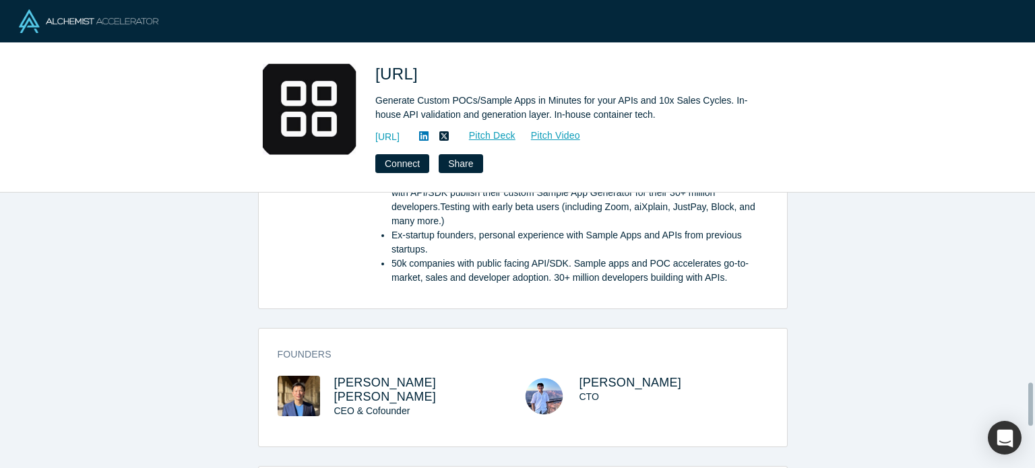
scroll to position [1213, 0]
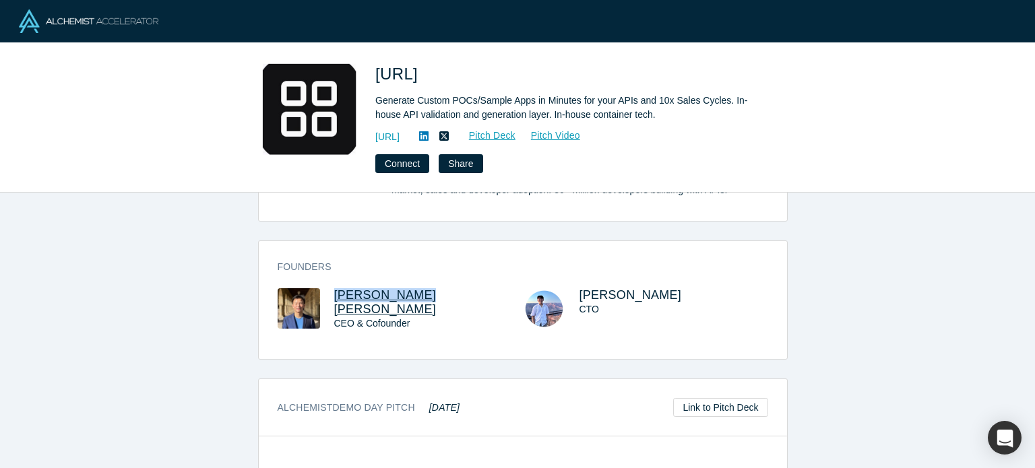
drag, startPoint x: 407, startPoint y: 274, endPoint x: 329, endPoint y: 280, distance: 78.3
click at [334, 288] on h3 "Jun Liang Lee" at bounding box center [416, 302] width 164 height 28
copy span "Jun Liang Lee"
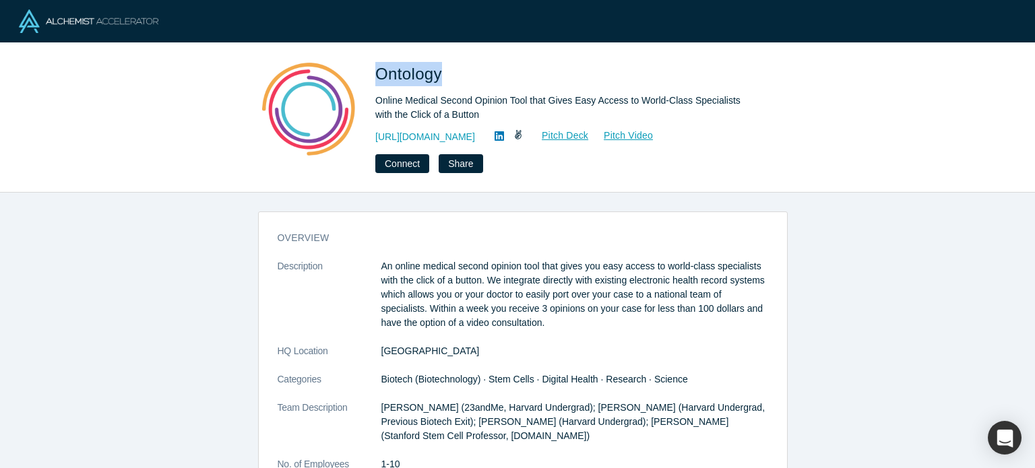
drag, startPoint x: 374, startPoint y: 80, endPoint x: 441, endPoint y: 79, distance: 66.7
click at [441, 79] on div "Ontology Online Medical Second Opinion Tool that Gives Easy Access to World-Cla…" at bounding box center [518, 117] width 530 height 111
copy span "Ontology"
click at [430, 139] on link "https://everalabs.com" at bounding box center [425, 137] width 100 height 14
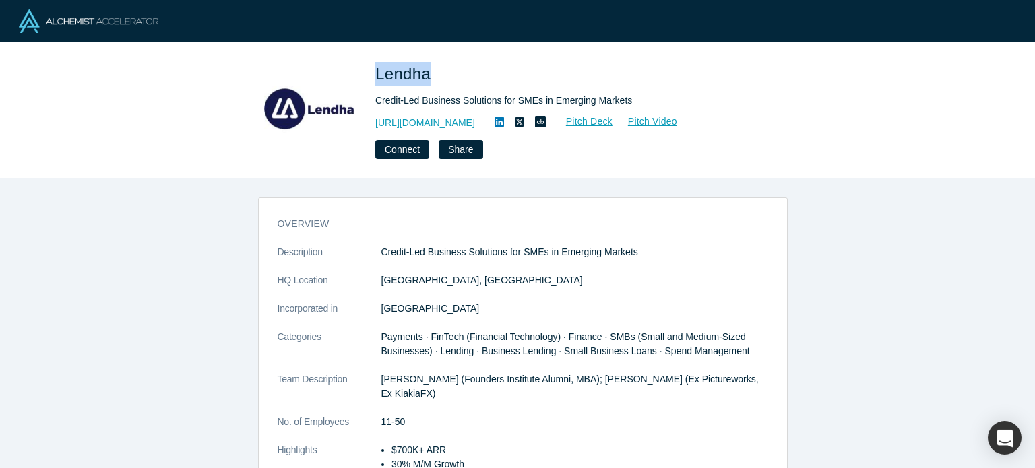
drag, startPoint x: 376, startPoint y: 73, endPoint x: 429, endPoint y: 76, distance: 52.7
click at [429, 76] on span "Lendha" at bounding box center [405, 74] width 60 height 18
copy span "Lendha"
click at [455, 119] on div "https://lendha.com Pitch Deck Pitch Video" at bounding box center [563, 123] width 377 height 16
click at [450, 121] on link "https://lendha.com" at bounding box center [425, 123] width 100 height 14
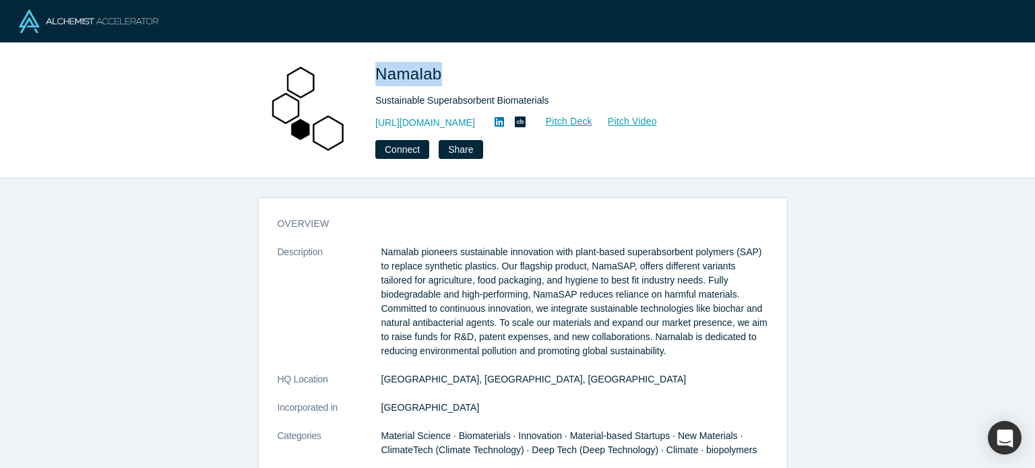
drag, startPoint x: 367, startPoint y: 79, endPoint x: 439, endPoint y: 75, distance: 72.2
click at [439, 75] on div "Namalab Sustainable Superabsorbent Biomaterials [URL][DOMAIN_NAME] Pitch Deck P…" at bounding box center [518, 110] width 530 height 97
copy span "Namalab"
click at [436, 129] on link "[URL][DOMAIN_NAME]" at bounding box center [425, 123] width 100 height 14
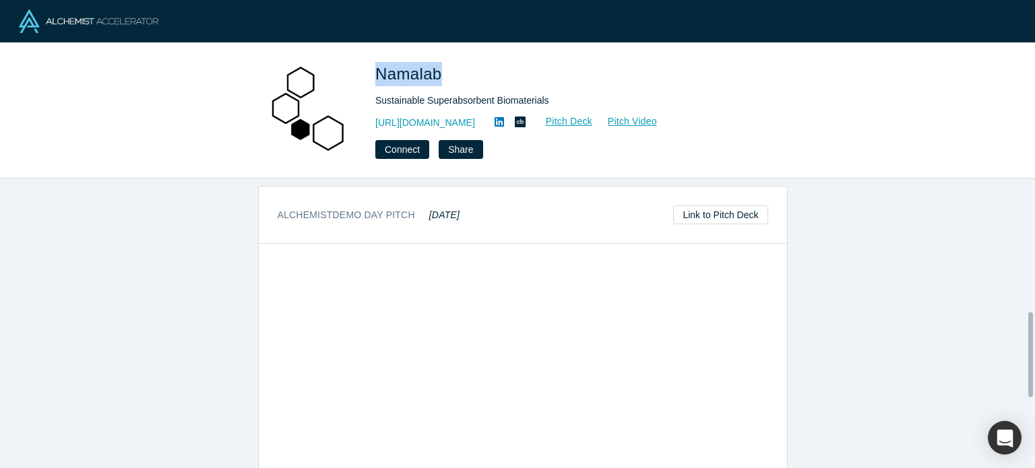
scroll to position [404, 0]
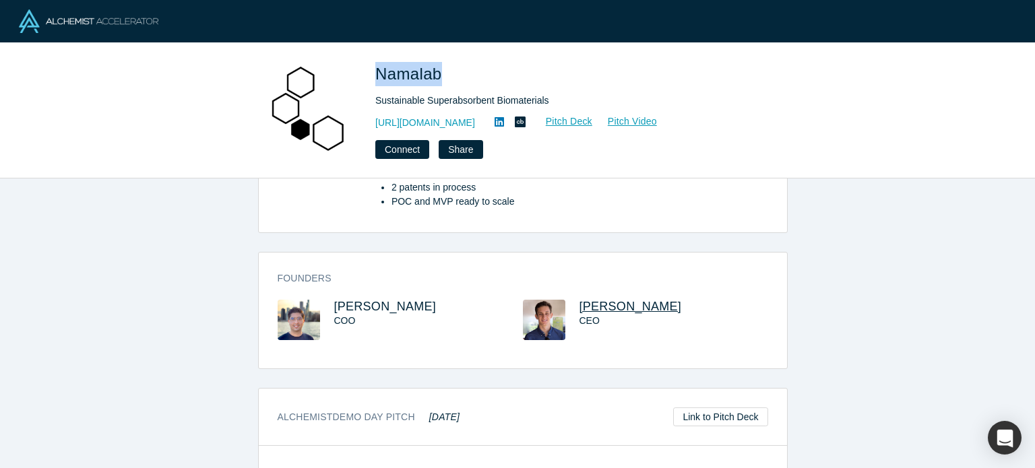
copy span "[PERSON_NAME]"
drag, startPoint x: 663, startPoint y: 302, endPoint x: 575, endPoint y: 311, distance: 88.7
click at [579, 311] on h3 "[PERSON_NAME]" at bounding box center [661, 307] width 164 height 14
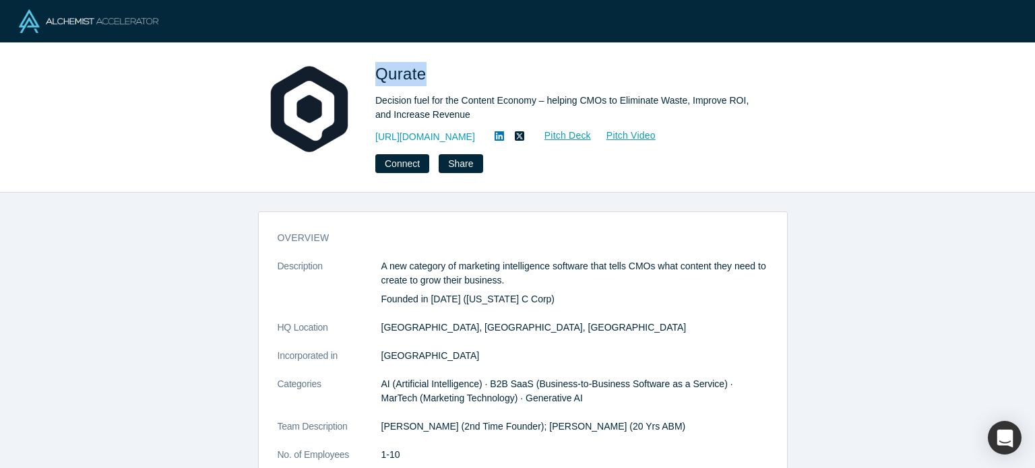
drag, startPoint x: 378, startPoint y: 73, endPoint x: 421, endPoint y: 73, distance: 43.1
click at [421, 73] on span "Qurate" at bounding box center [403, 74] width 56 height 18
copy span "Qurate"
click at [452, 138] on link "https://www.qurate.com" at bounding box center [425, 137] width 100 height 14
click at [445, 134] on link "https://www.qurate.com" at bounding box center [425, 137] width 100 height 14
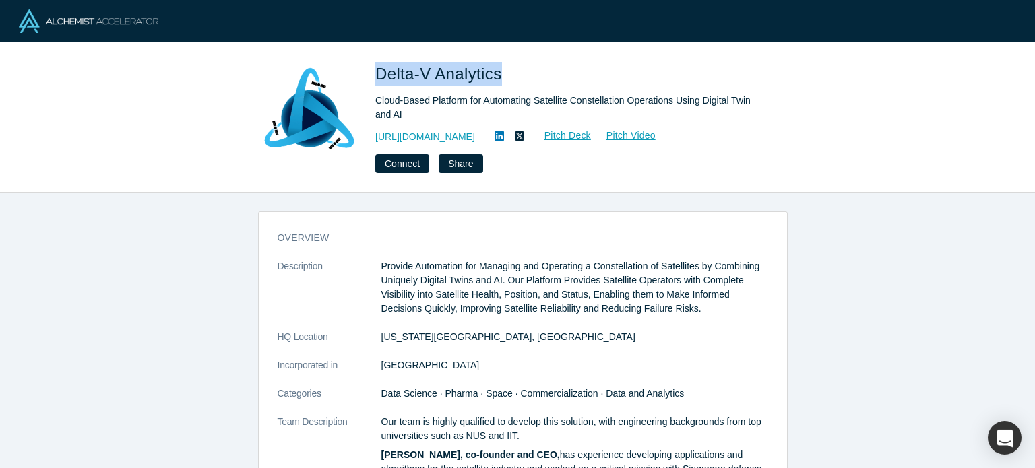
drag, startPoint x: 377, startPoint y: 74, endPoint x: 501, endPoint y: 71, distance: 124.0
click at [501, 71] on span "Delta-V Analytics" at bounding box center [440, 74] width 131 height 18
copy span "Delta-V Analytics"
click at [471, 139] on link "https://deltavanalytics.com/" at bounding box center [425, 137] width 100 height 14
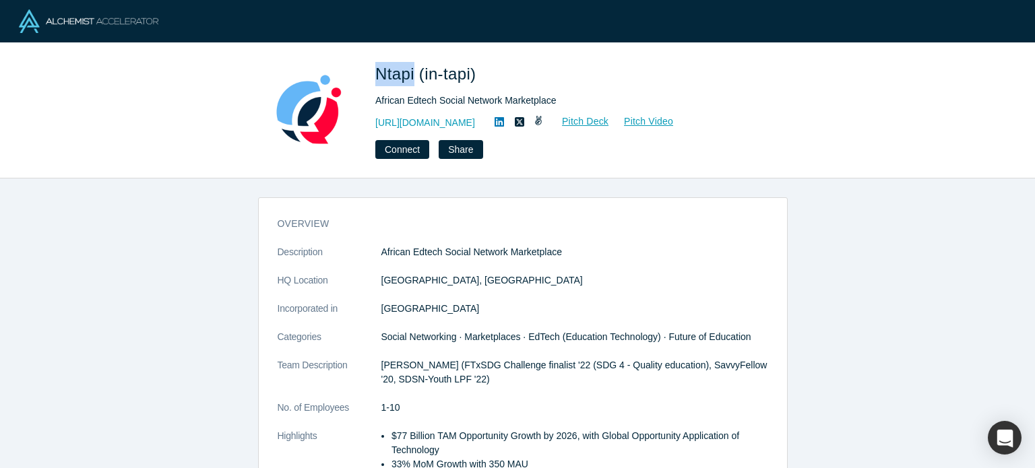
drag, startPoint x: 374, startPoint y: 75, endPoint x: 414, endPoint y: 75, distance: 39.8
click at [414, 75] on div "Ntapi (in-tapi) African Edtech Social Network Marketplace [URL][DOMAIN_NAME] Pi…" at bounding box center [518, 110] width 530 height 97
copy span "Ntapi"
click at [453, 123] on link "[URL][DOMAIN_NAME]" at bounding box center [425, 123] width 100 height 14
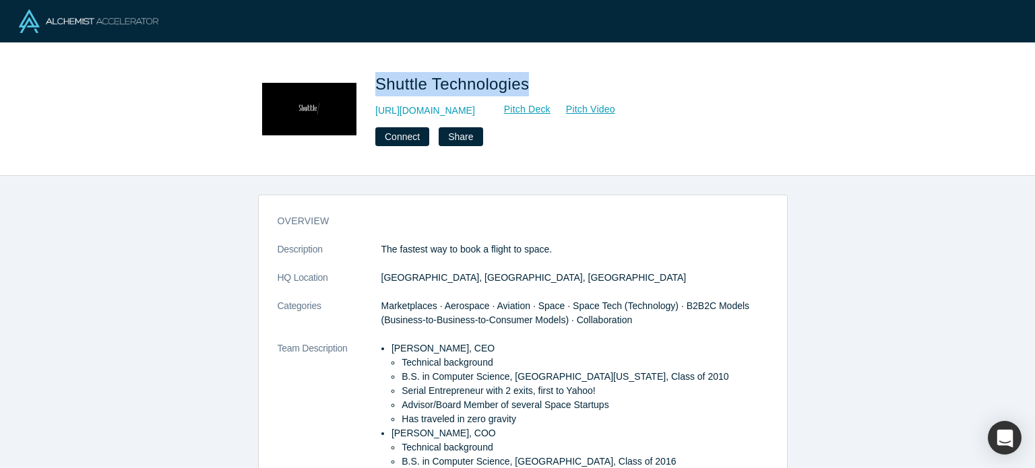
drag, startPoint x: 387, startPoint y: 84, endPoint x: 524, endPoint y: 91, distance: 137.6
click at [526, 90] on div "Shuttle Technologies http://www.shuttle.io/ Pitch Deck Pitch Video Connect Share" at bounding box center [518, 109] width 530 height 94
copy span "Shuttle Technologies"
click at [453, 112] on link "http://www.shuttle.io/" at bounding box center [425, 111] width 100 height 14
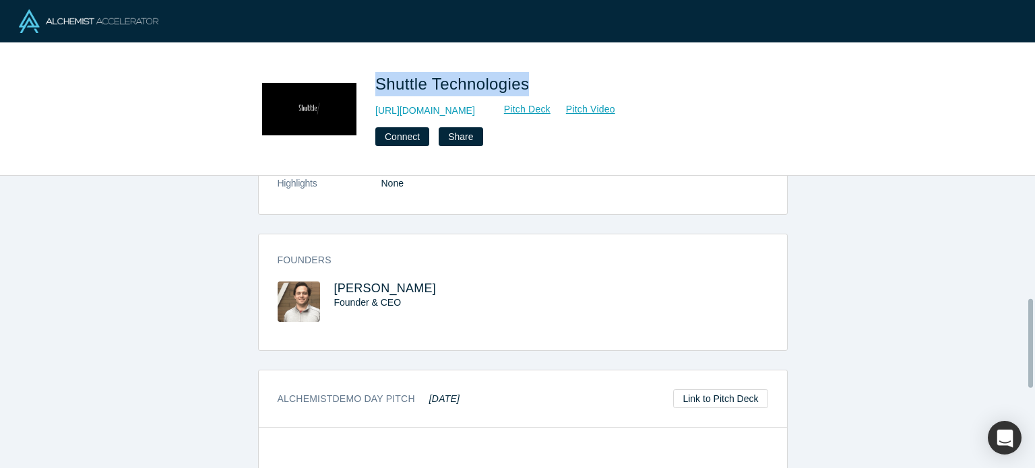
scroll to position [404, 0]
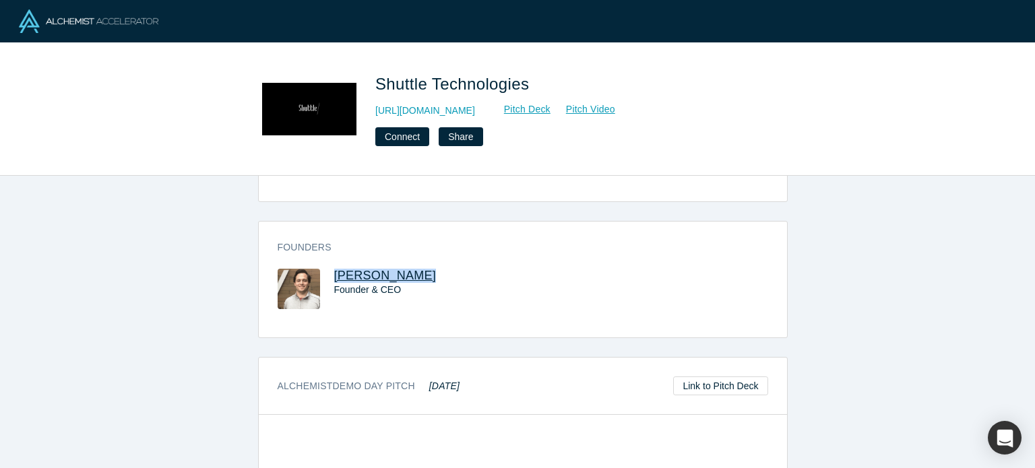
copy span "Avery Haskell"
drag, startPoint x: 404, startPoint y: 272, endPoint x: 332, endPoint y: 274, distance: 72.8
click at [334, 274] on h3 "Avery Haskell" at bounding box center [416, 276] width 164 height 14
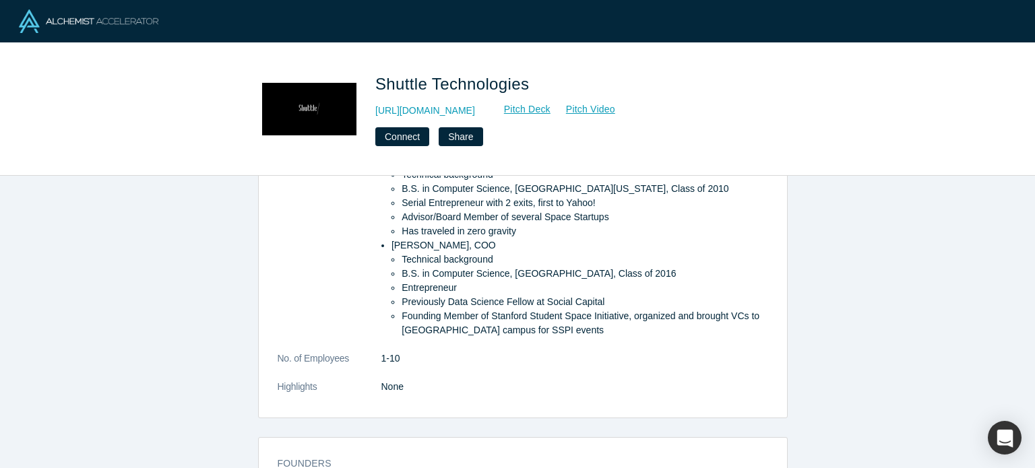
scroll to position [0, 0]
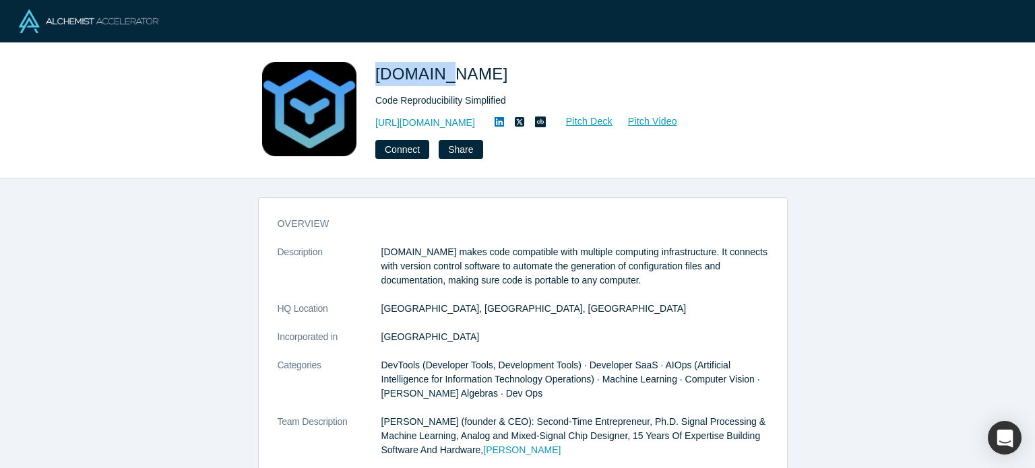
drag, startPoint x: 373, startPoint y: 75, endPoint x: 437, endPoint y: 75, distance: 63.3
click at [437, 75] on div "Ogre.run Code Reproducibility Simplified https://www.ogre.run/ Pitch Deck Pitch…" at bounding box center [518, 110] width 530 height 97
copy span "Ogre.run"
click at [434, 119] on link "https://www.ogre.run/" at bounding box center [425, 123] width 100 height 14
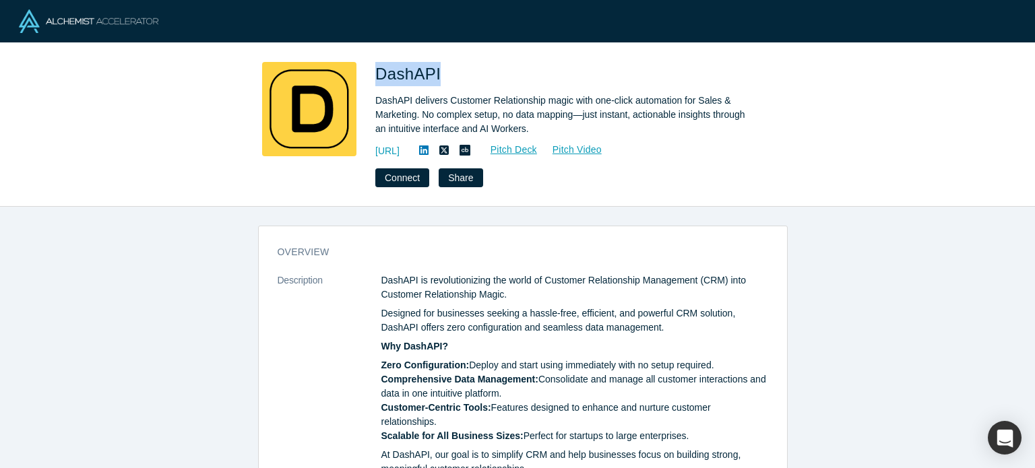
drag, startPoint x: 377, startPoint y: 68, endPoint x: 435, endPoint y: 72, distance: 58.1
click at [435, 72] on span "DashAPI" at bounding box center [410, 74] width 70 height 18
copy span "DashAPI"
click at [400, 145] on link "[URL]" at bounding box center [387, 151] width 24 height 14
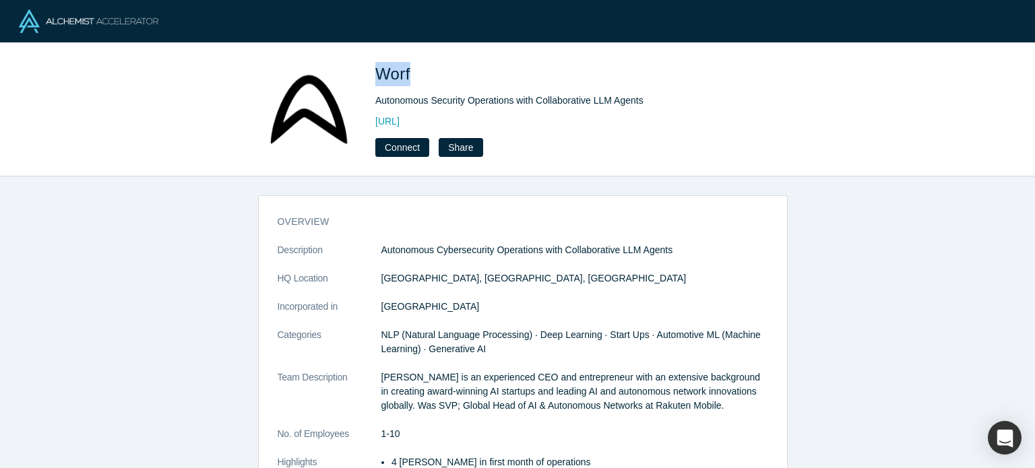
drag, startPoint x: 375, startPoint y: 71, endPoint x: 408, endPoint y: 71, distance: 33.7
click at [408, 71] on span "Worf" at bounding box center [395, 74] width 40 height 18
copy span "Worf"
click at [400, 123] on link "https://worf.ai/" at bounding box center [387, 122] width 24 height 14
click at [400, 118] on link "https://worf.ai/" at bounding box center [387, 122] width 24 height 14
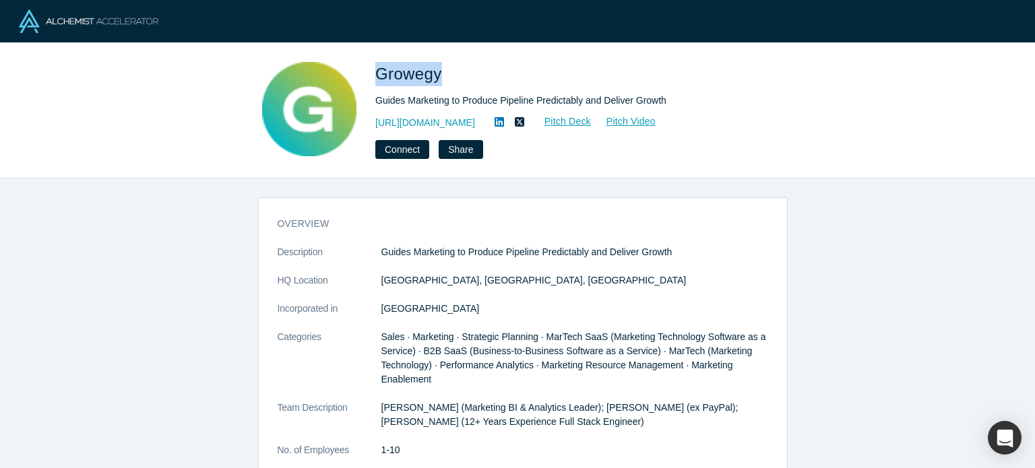
drag, startPoint x: 375, startPoint y: 80, endPoint x: 439, endPoint y: 77, distance: 64.1
click at [439, 77] on div "Growegy Guides Marketing to Produce Pipeline Predictably and Deliver Growth htt…" at bounding box center [518, 110] width 530 height 97
copy span "Growegy"
click at [439, 117] on link "https://www.growegy.com" at bounding box center [425, 123] width 100 height 14
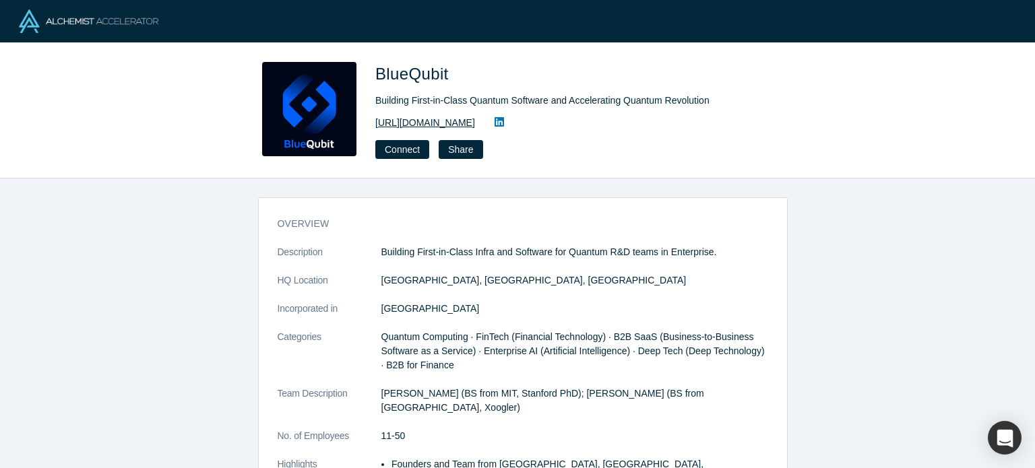
click at [467, 119] on link "[URL][DOMAIN_NAME]" at bounding box center [425, 123] width 100 height 14
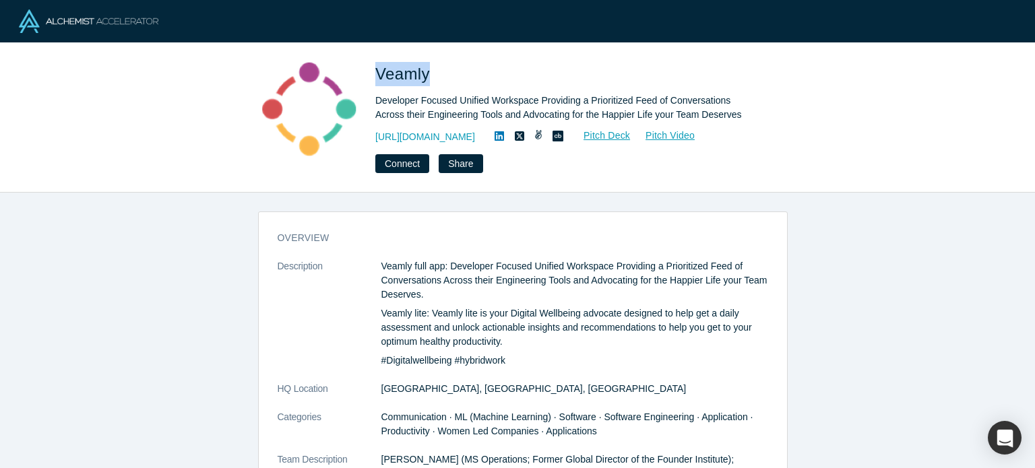
drag, startPoint x: 377, startPoint y: 71, endPoint x: 426, endPoint y: 74, distance: 48.6
click at [426, 74] on span "Veamly" at bounding box center [404, 74] width 59 height 18
copy span "Veamly"
click at [465, 131] on link "[URL][DOMAIN_NAME]" at bounding box center [425, 137] width 100 height 14
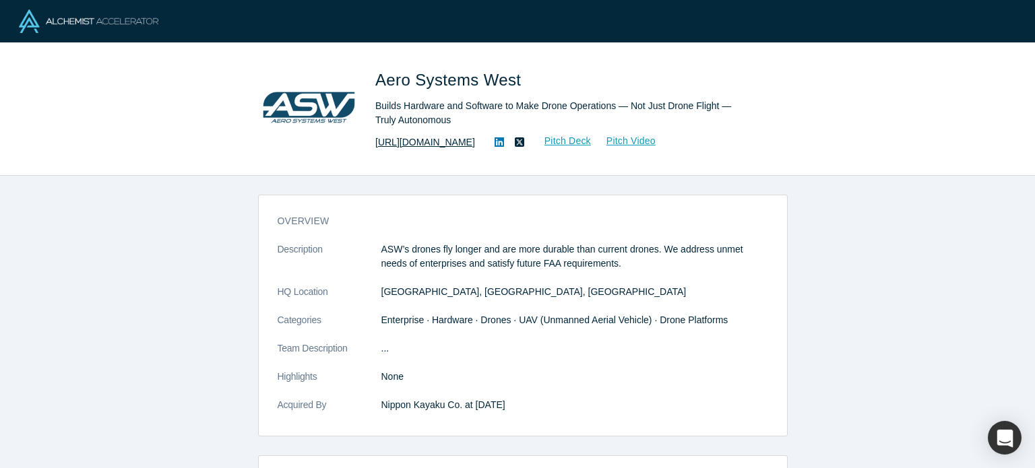
click at [421, 142] on link "https://www.aerosystemswest.com/" at bounding box center [425, 142] width 100 height 14
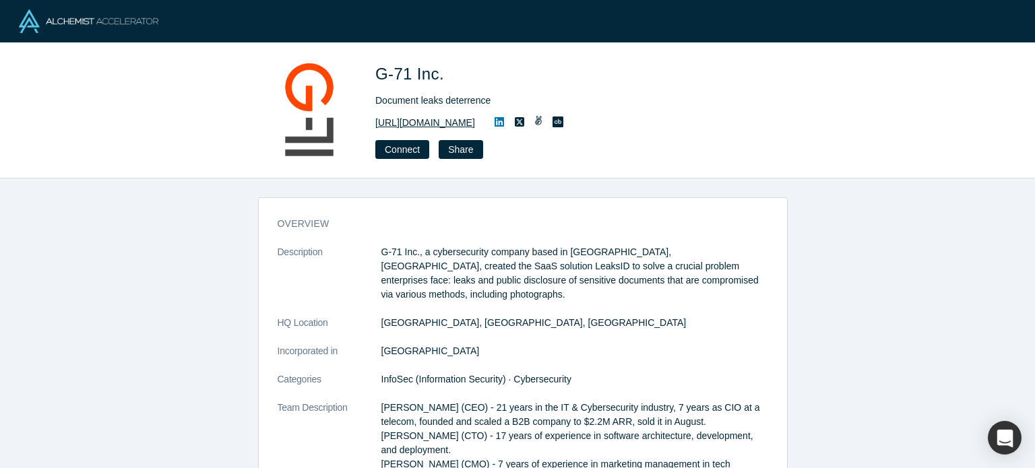
click at [402, 121] on link "[URL][DOMAIN_NAME]" at bounding box center [425, 123] width 100 height 14
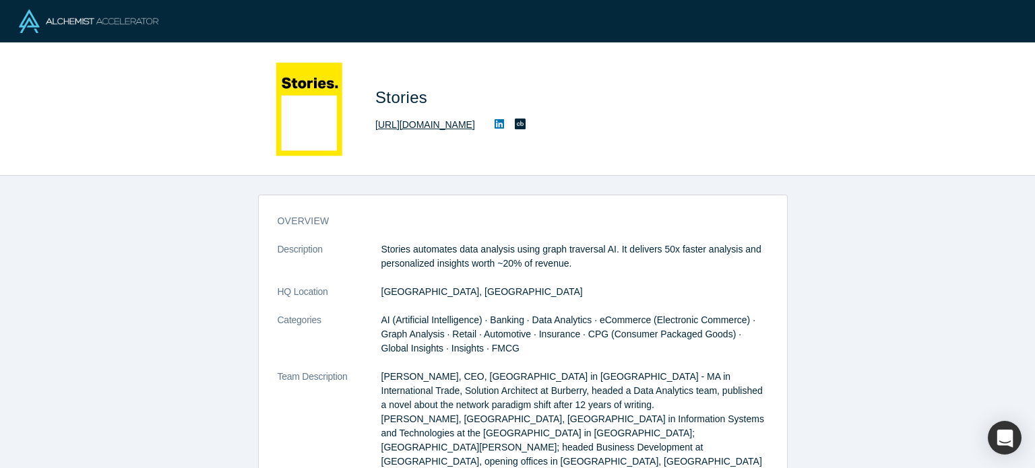
click at [458, 129] on link "[URL][DOMAIN_NAME]" at bounding box center [425, 125] width 100 height 14
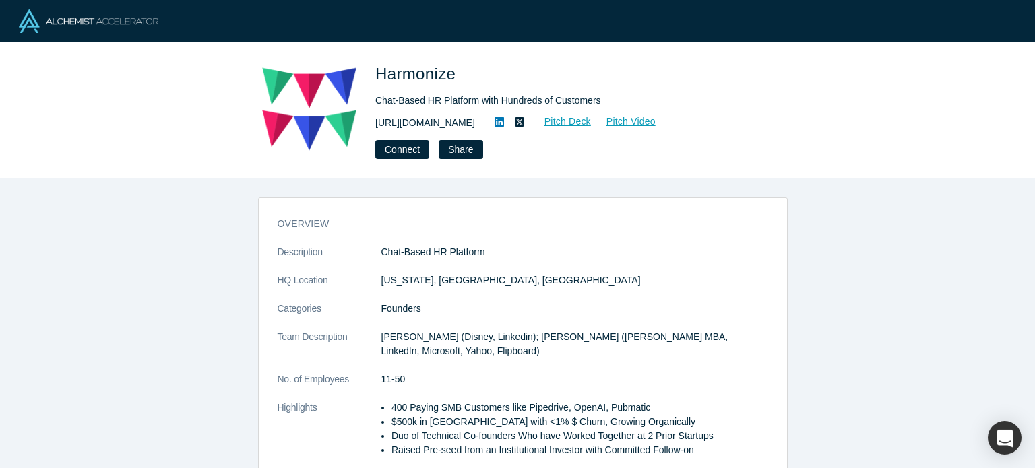
click at [438, 123] on link "http://www.harmonizehq.com/" at bounding box center [425, 123] width 100 height 14
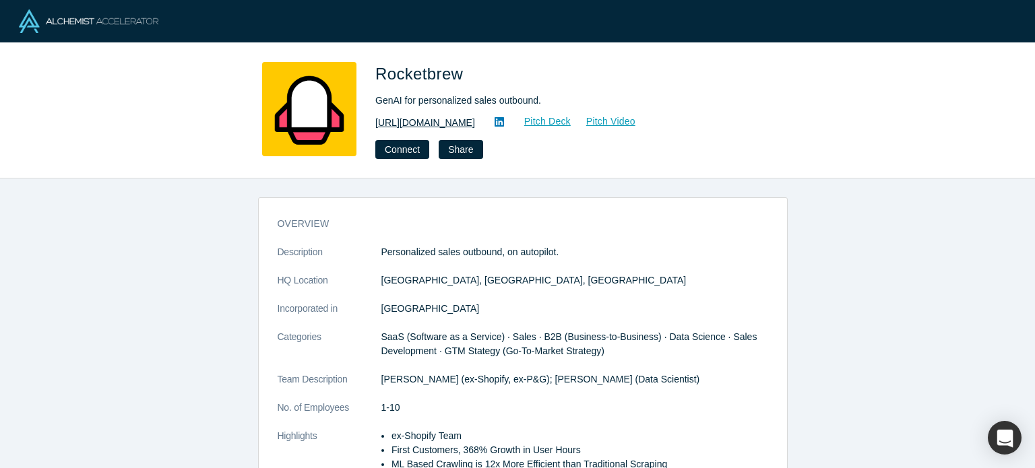
click at [429, 120] on link "https://www.therocketbrew.com/" at bounding box center [425, 123] width 100 height 14
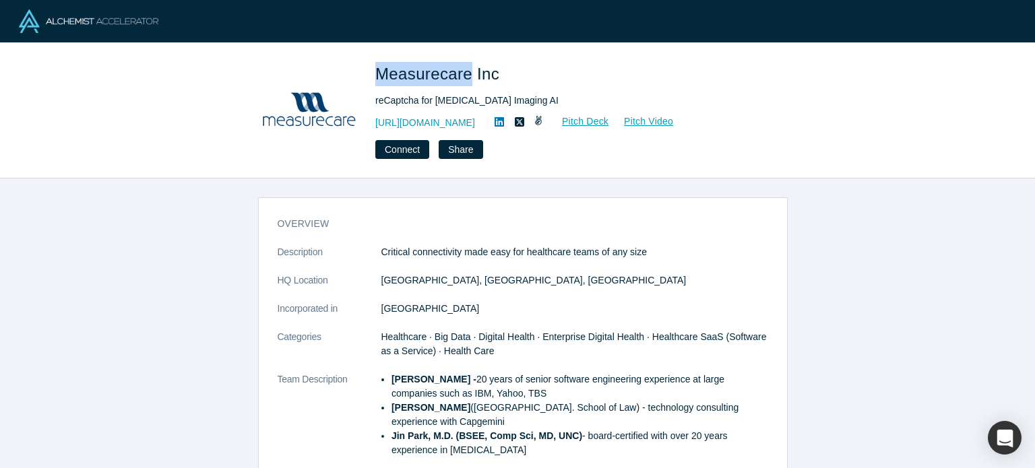
drag, startPoint x: 377, startPoint y: 80, endPoint x: 466, endPoint y: 75, distance: 89.8
click at [466, 75] on span "Measurecare Inc" at bounding box center [439, 74] width 129 height 18
copy span "Measurecare"
click at [459, 118] on link "[URL][DOMAIN_NAME]" at bounding box center [425, 123] width 100 height 14
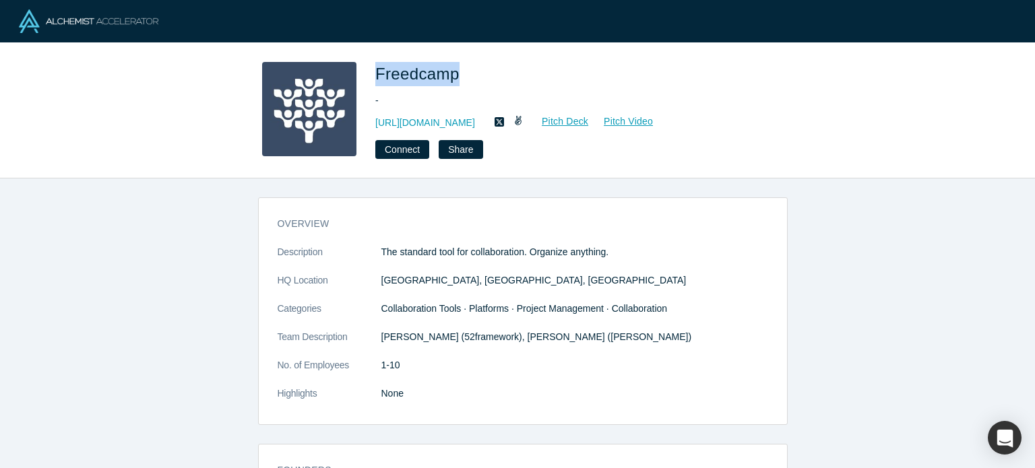
drag, startPoint x: 375, startPoint y: 69, endPoint x: 455, endPoint y: 74, distance: 80.3
click at [455, 74] on div "Freedcamp - https://freedcamp.com Pitch Deck Pitch Video Connect Share" at bounding box center [518, 110] width 530 height 97
copy span "Freedcamp"
click at [443, 117] on link "https://freedcamp.com" at bounding box center [425, 123] width 100 height 14
